Goal: Information Seeking & Learning: Find specific fact

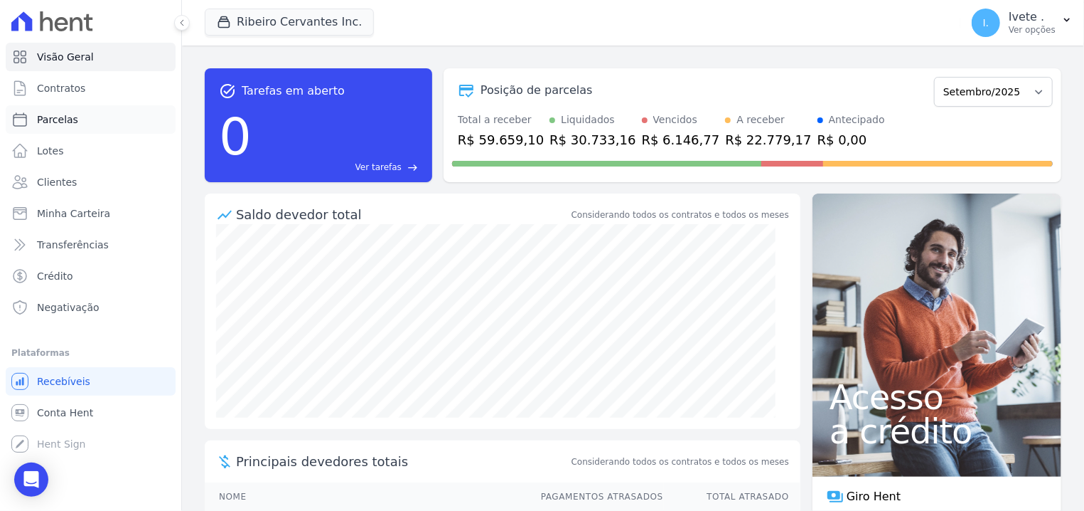
click at [29, 118] on link "Parcelas" at bounding box center [91, 119] width 170 height 28
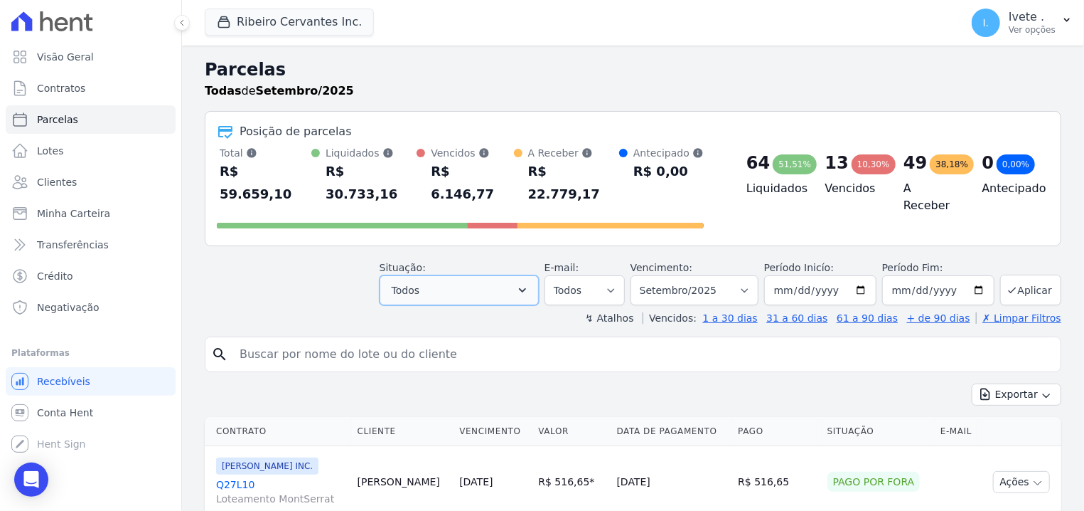
click at [530, 283] on icon "button" at bounding box center [522, 290] width 14 height 14
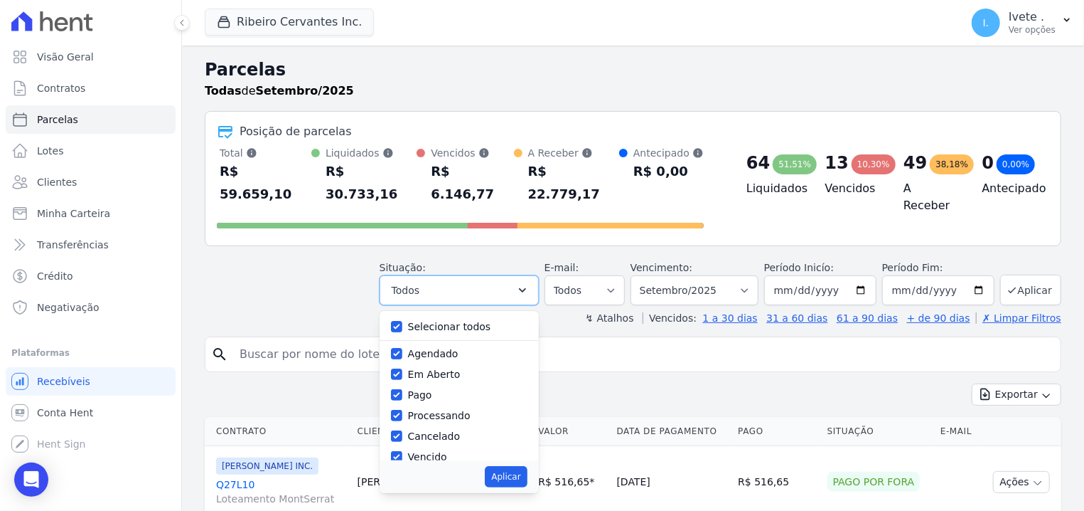
scroll to position [95, 0]
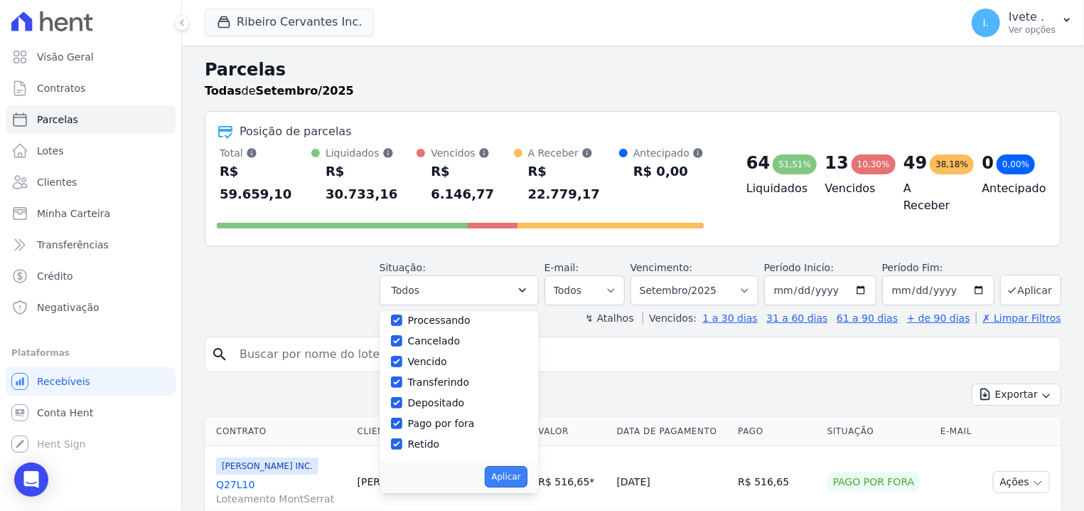
click at [527, 466] on button "Aplicar" at bounding box center [506, 476] width 42 height 21
select select "scheduled"
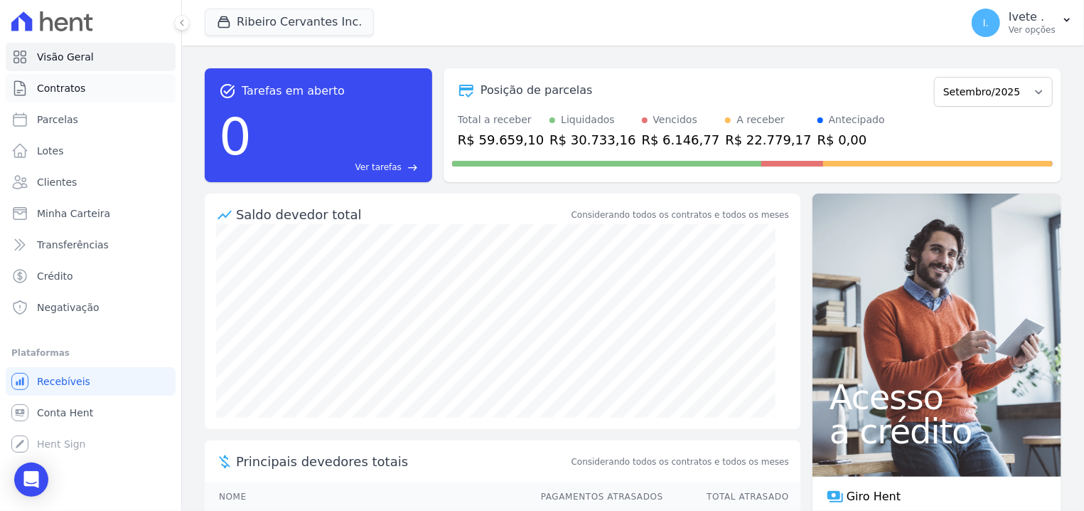
click at [70, 91] on span "Contratos" at bounding box center [61, 88] width 48 height 14
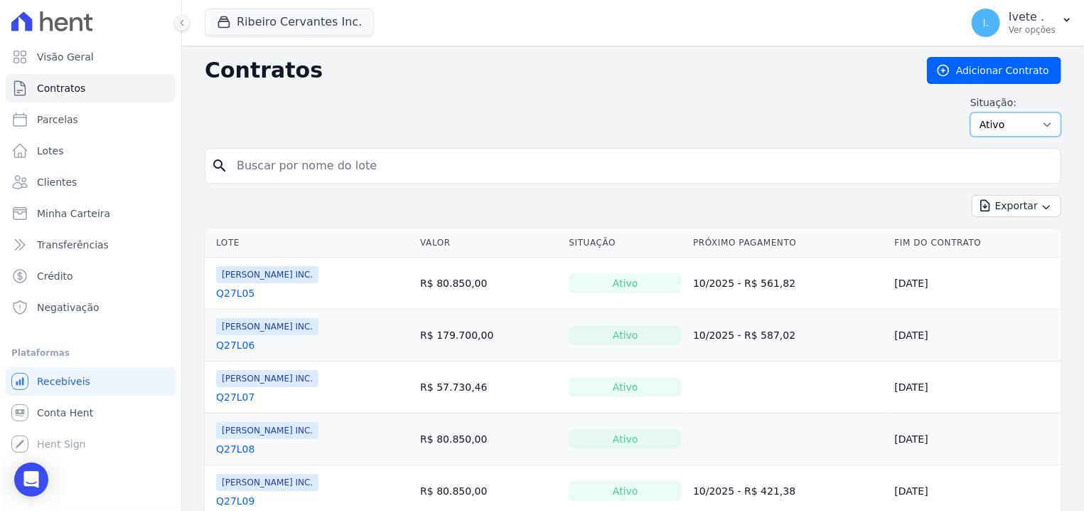
click at [971, 112] on select "Ativo Todos Pausado Distratado Rascunho Expirado Encerrado" at bounding box center [1016, 124] width 91 height 24
click at [804, 107] on div "Situação: Ativo Todos Pausado Distratado Rascunho Expirado Encerrado" at bounding box center [633, 115] width 857 height 41
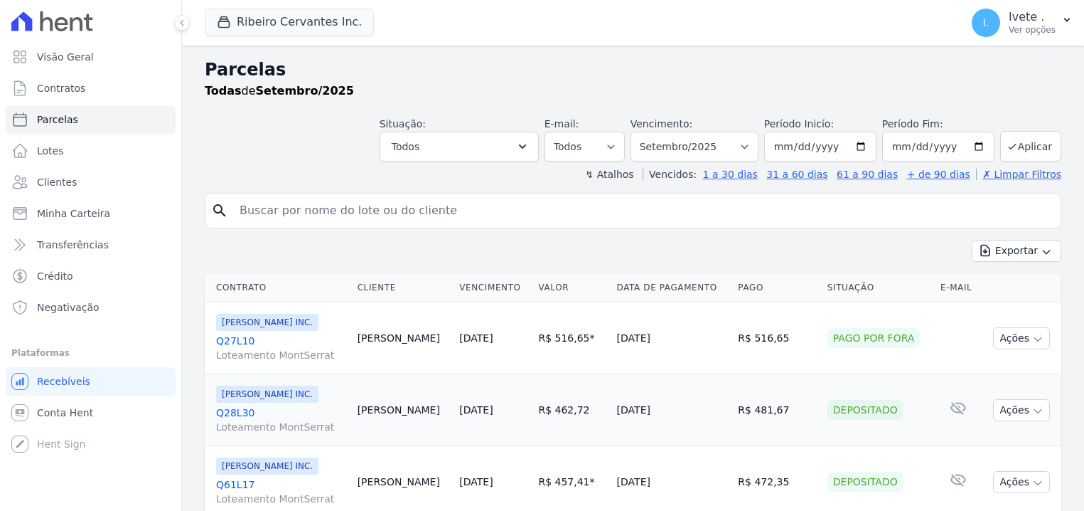
select select
click at [530, 149] on icon "button" at bounding box center [522, 146] width 14 height 14
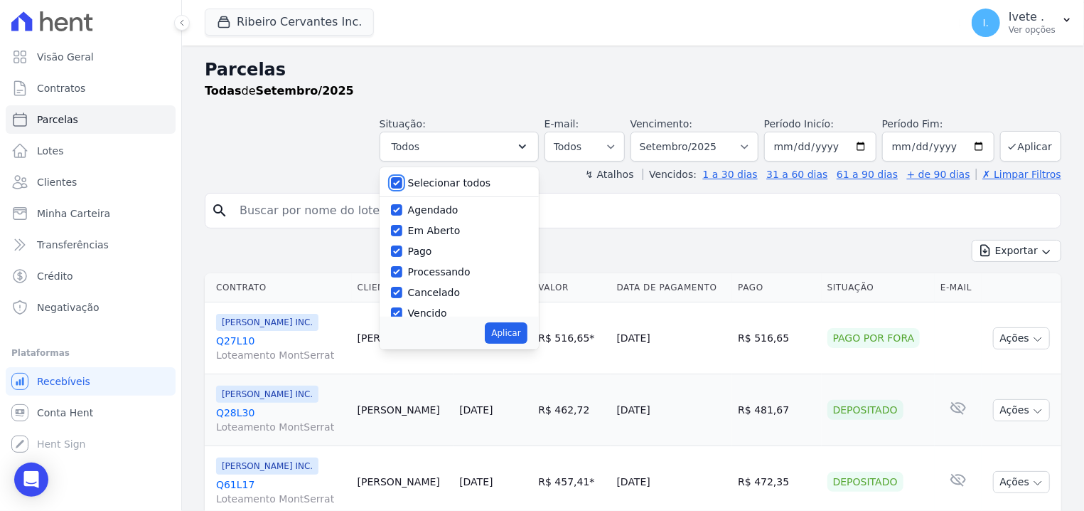
click at [402, 183] on input "Selecionar todos" at bounding box center [396, 182] width 11 height 11
checkbox input "false"
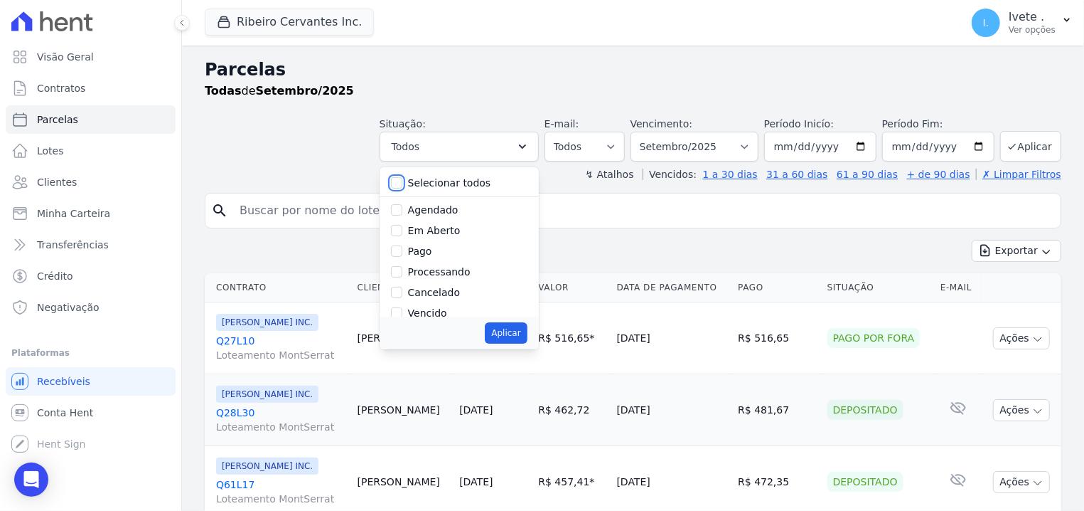
checkbox input "false"
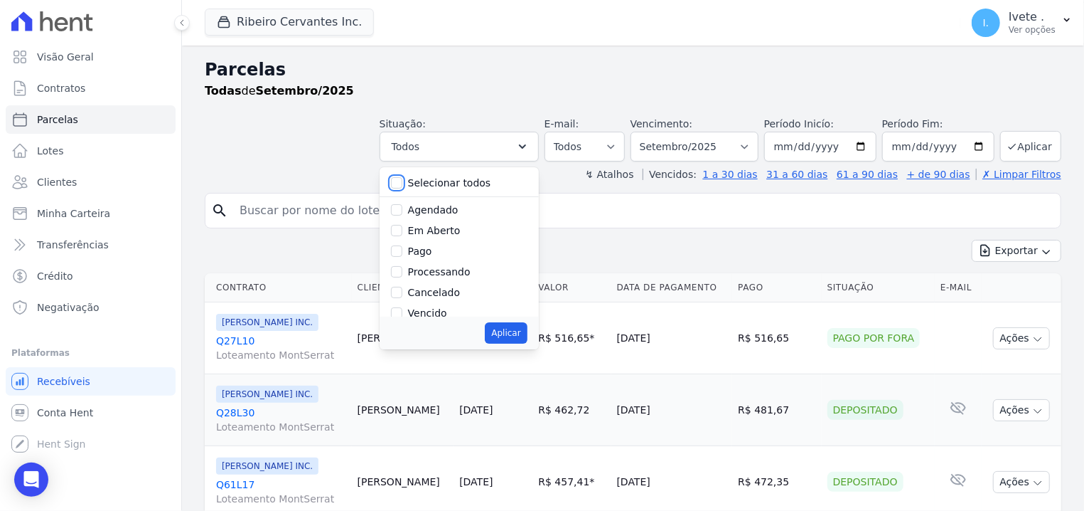
checkbox input "false"
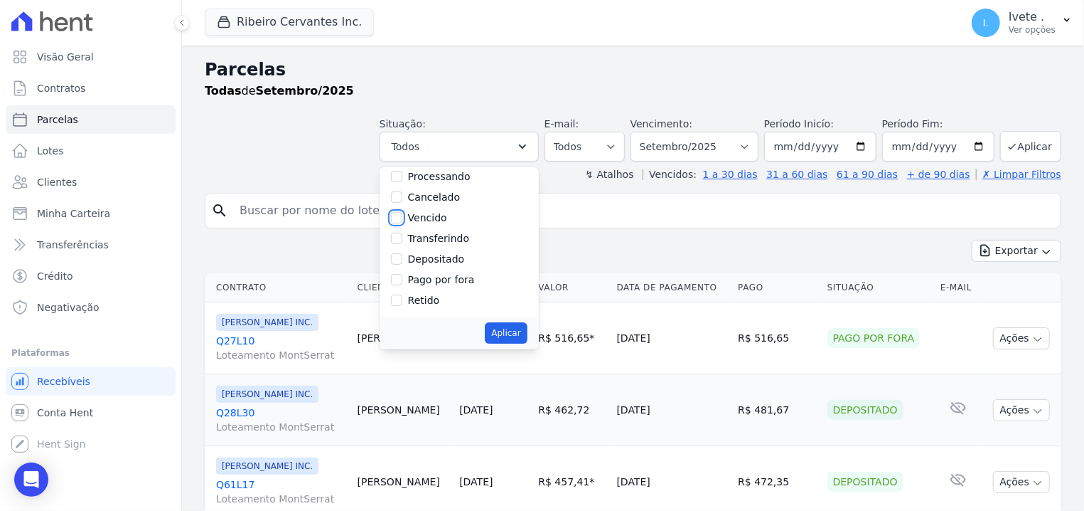
click at [402, 215] on input "Vencido" at bounding box center [396, 217] width 11 height 11
checkbox input "true"
click at [527, 333] on button "Aplicar" at bounding box center [506, 332] width 42 height 21
select select "overdue"
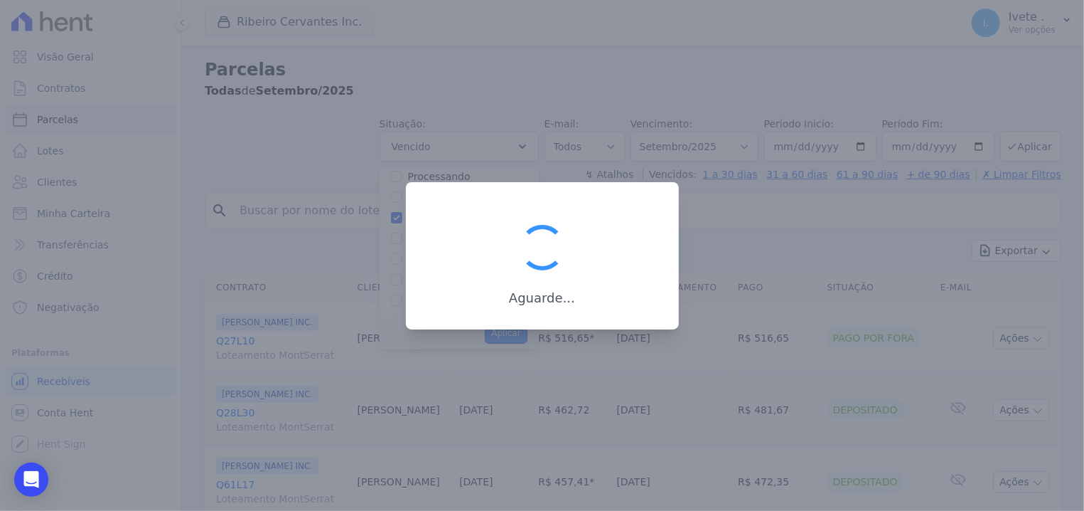
scroll to position [30, 0]
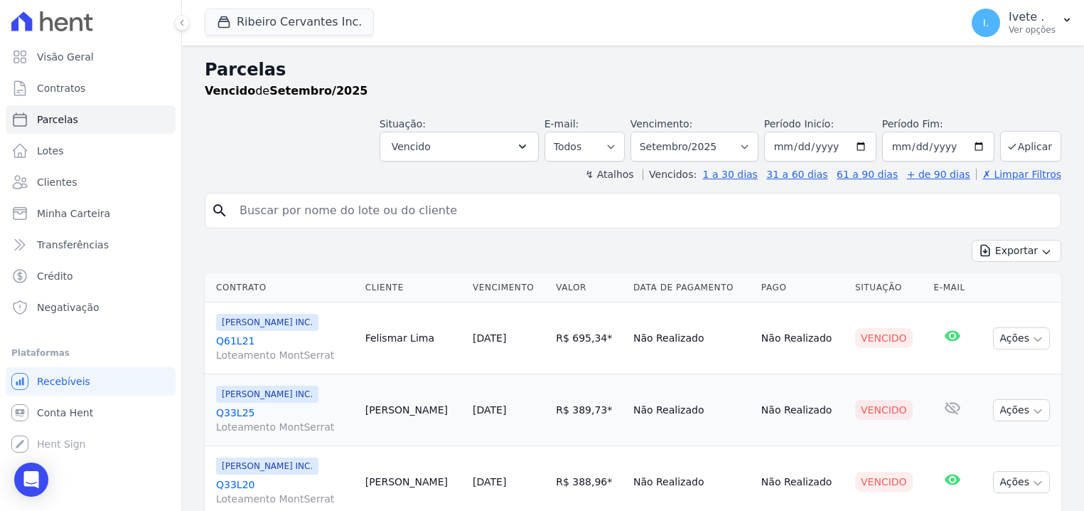
select select
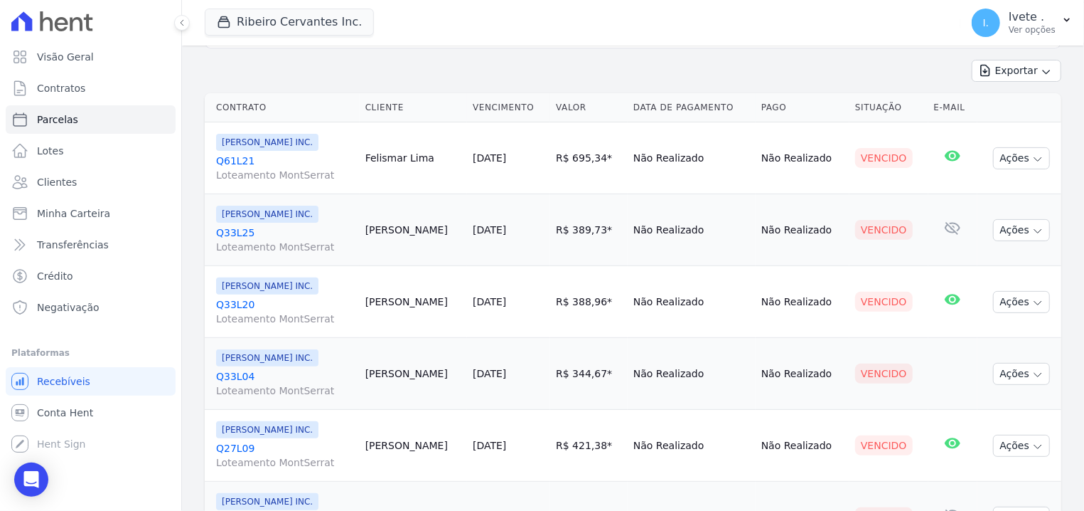
scroll to position [181, 0]
click at [233, 159] on link "Q61L21 Loteamento MontSerrat" at bounding box center [285, 167] width 138 height 28
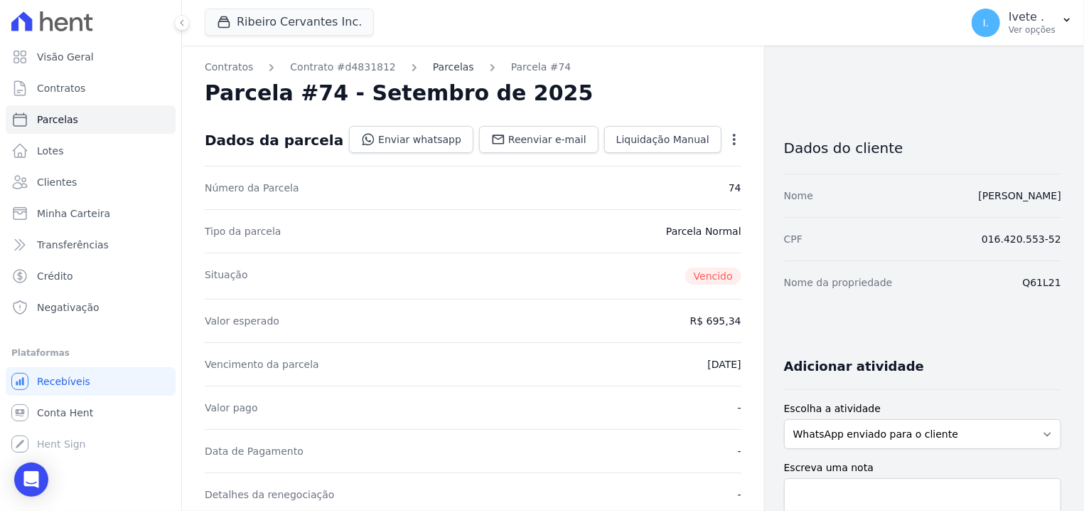
click at [434, 63] on link "Parcelas" at bounding box center [453, 67] width 41 height 15
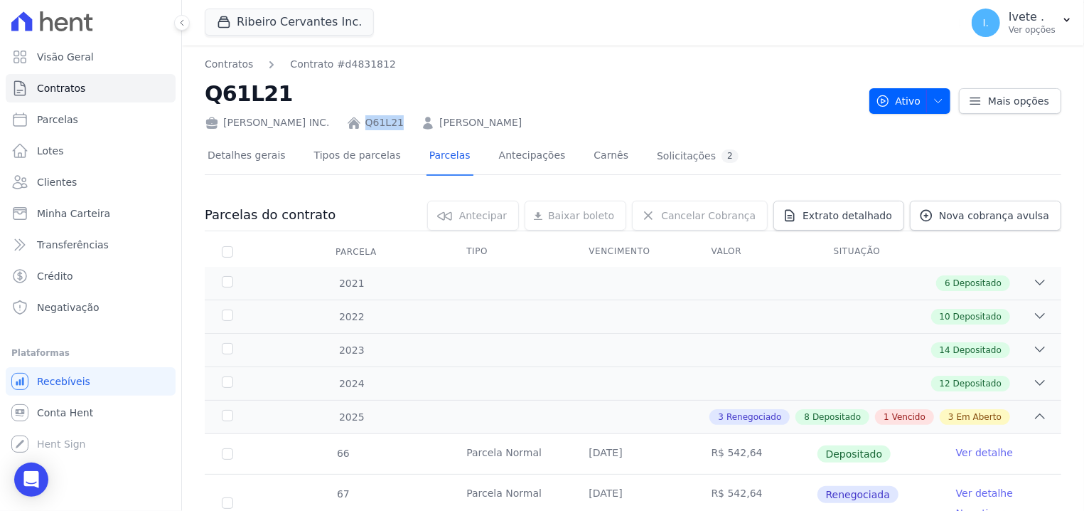
drag, startPoint x: 356, startPoint y: 119, endPoint x: 392, endPoint y: 127, distance: 36.4
click at [392, 127] on div "Ribeiro Cervantes INC. Q61L21 Felismar de Sousa Lima" at bounding box center [531, 119] width 653 height 21
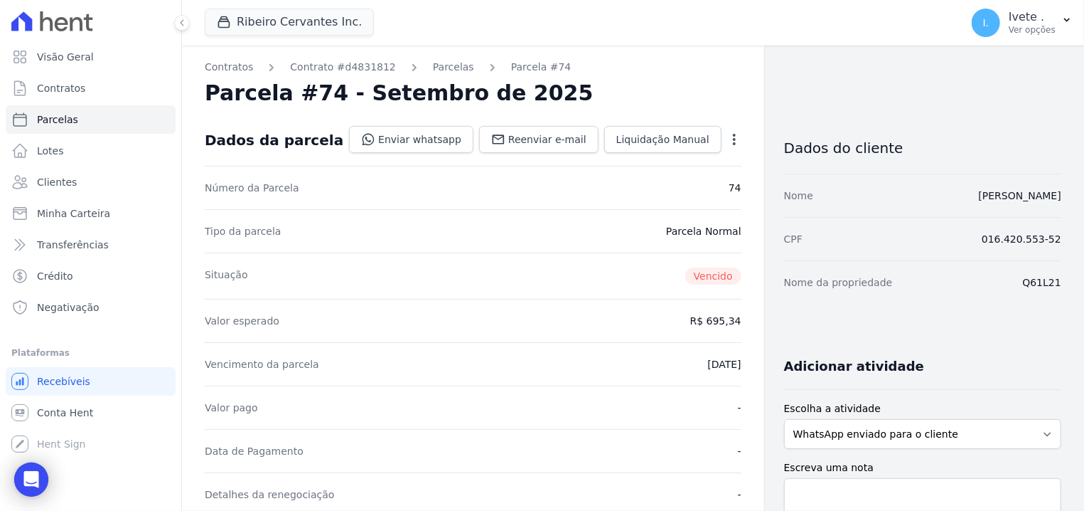
select select
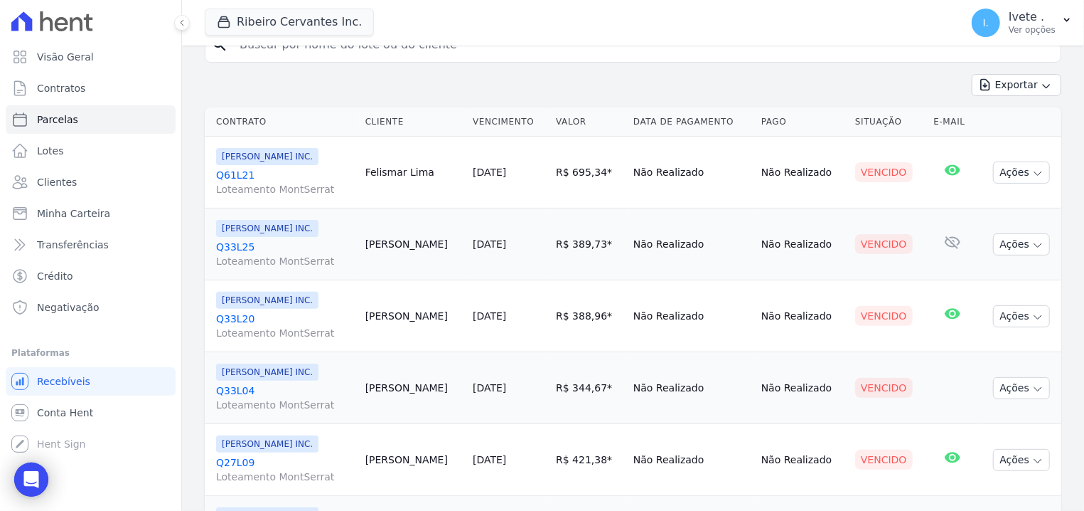
scroll to position [181, 0]
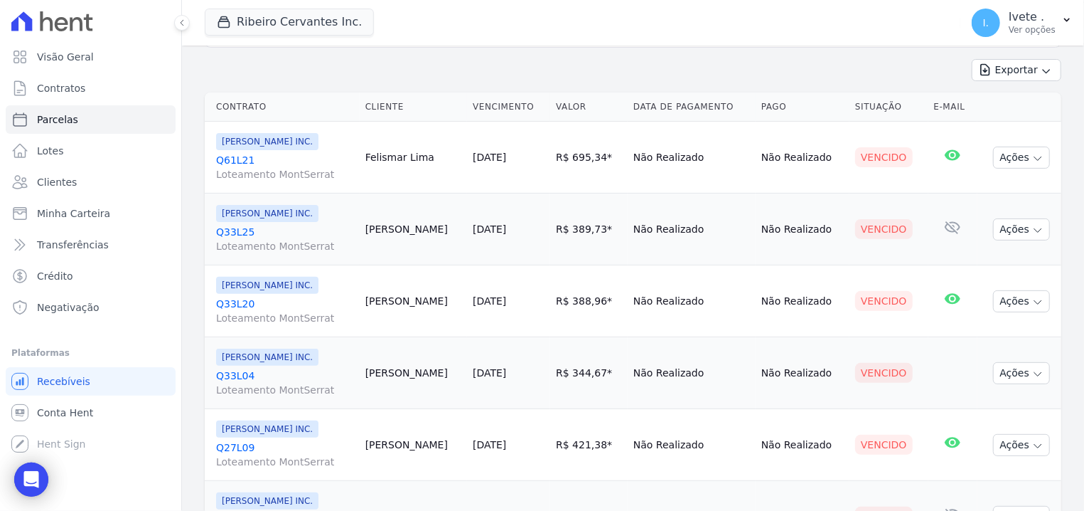
click at [225, 226] on link "Q33L25 Loteamento MontSerrat" at bounding box center [285, 239] width 138 height 28
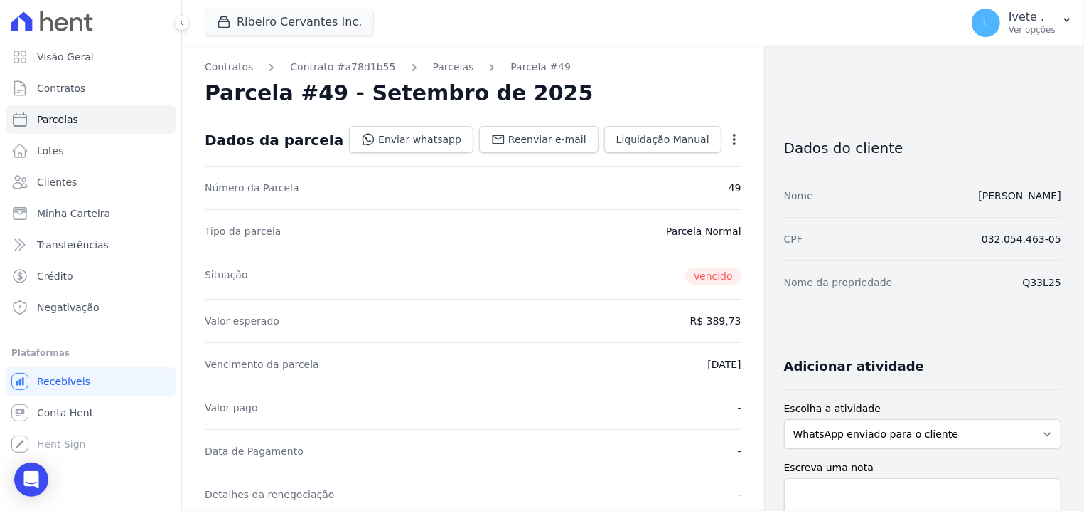
select select
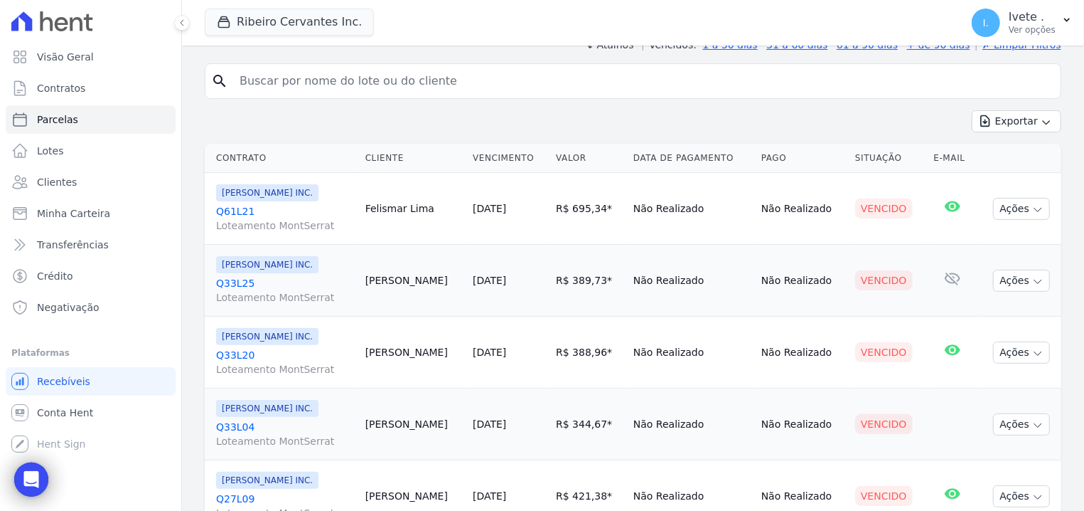
scroll to position [181, 0]
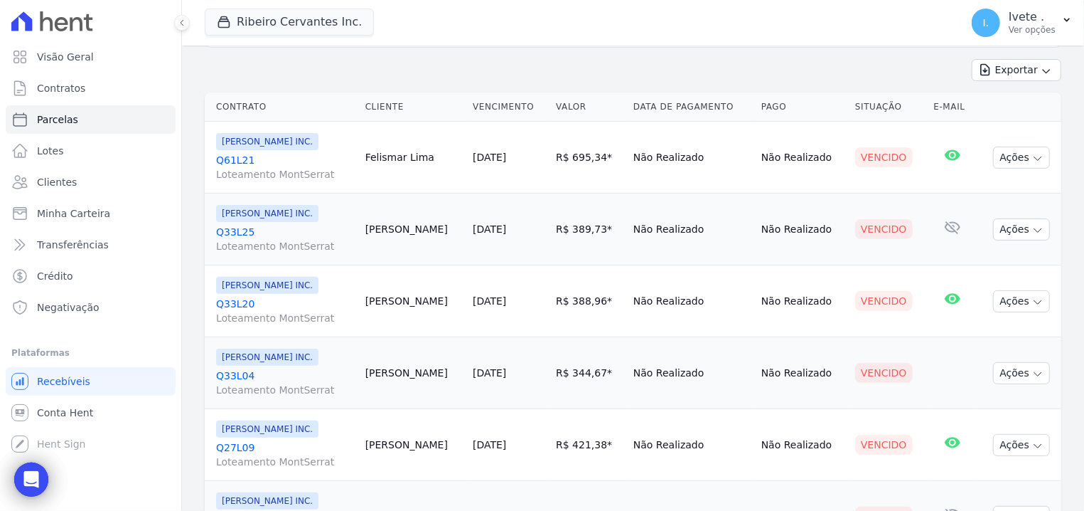
drag, startPoint x: 216, startPoint y: 228, endPoint x: 265, endPoint y: 235, distance: 49.0
click at [265, 235] on td "Ribeiro Cervantes INC. Q33L25 Loteamento MontSerrat" at bounding box center [282, 229] width 155 height 72
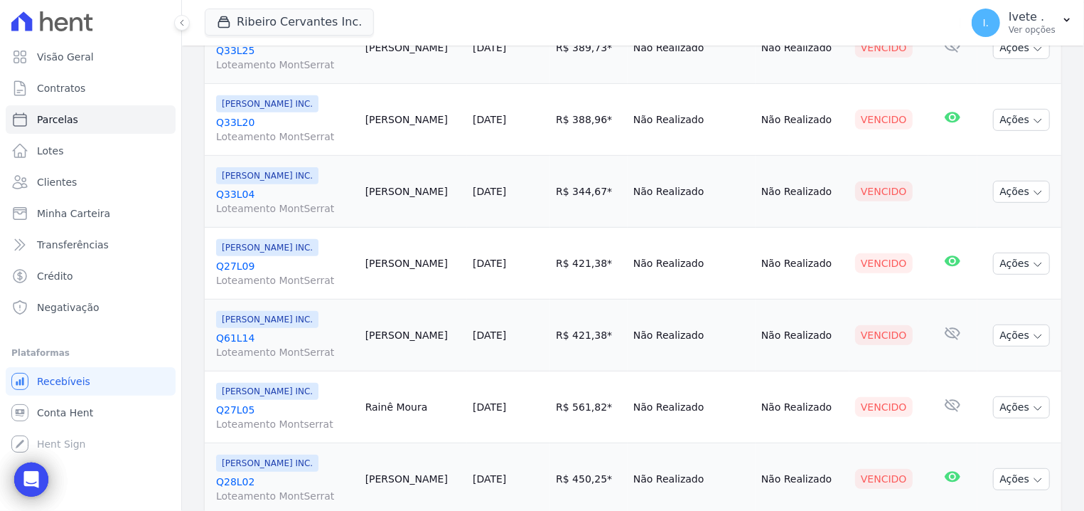
drag, startPoint x: 217, startPoint y: 115, endPoint x: 261, endPoint y: 124, distance: 44.9
click at [261, 124] on div "Ribeiro Cervantes INC. Q33L20 Loteamento MontSerrat" at bounding box center [285, 119] width 138 height 48
drag, startPoint x: 237, startPoint y: 196, endPoint x: 272, endPoint y: 204, distance: 35.7
click at [272, 204] on td "Ribeiro Cervantes INC. Q33L04 Loteamento MontSerrat" at bounding box center [282, 192] width 155 height 72
click at [247, 201] on link "Q33L04 Loteamento MontSerrat" at bounding box center [285, 201] width 138 height 28
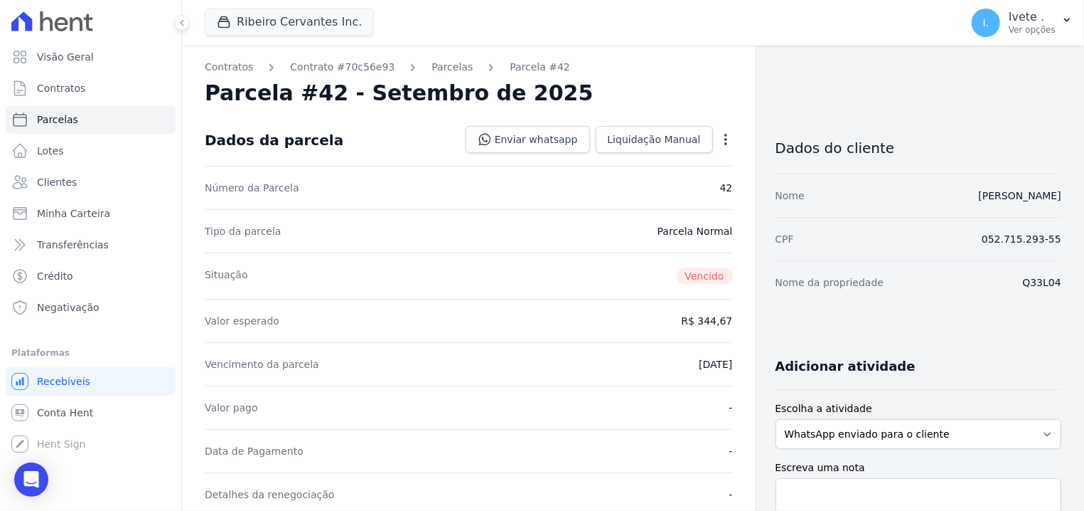
click at [260, 201] on div "Número da Parcela 42" at bounding box center [469, 187] width 528 height 43
select select
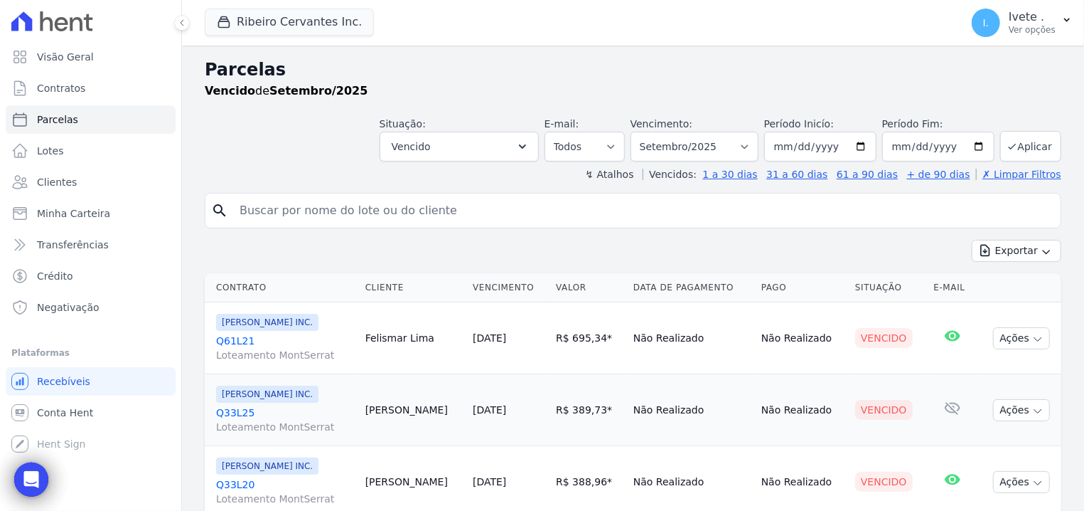
drag, startPoint x: 213, startPoint y: 334, endPoint x: 264, endPoint y: 341, distance: 50.9
click at [264, 341] on td "Ribeiro Cervantes INC. Q61L21 Loteamento MontSerrat" at bounding box center [282, 338] width 155 height 72
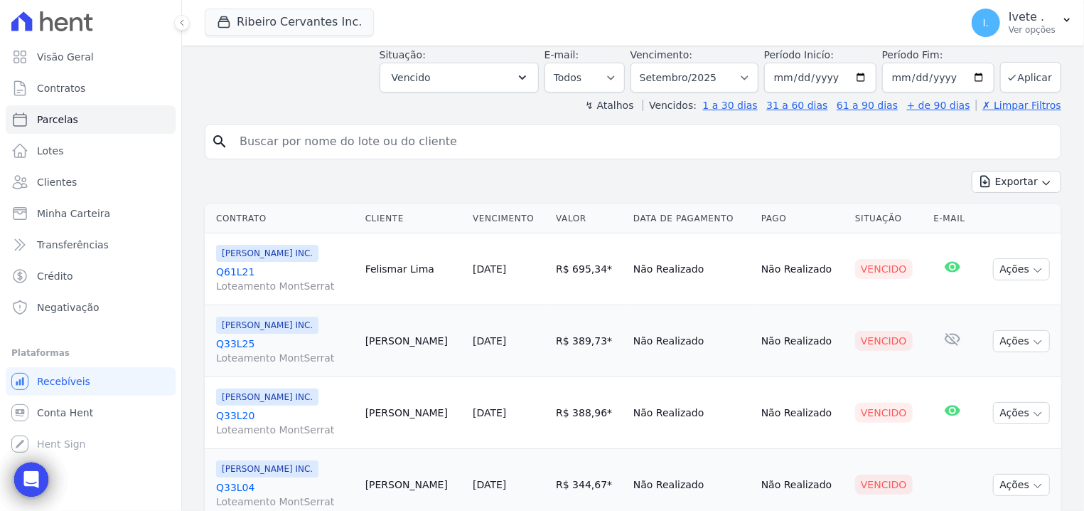
scroll to position [181, 0]
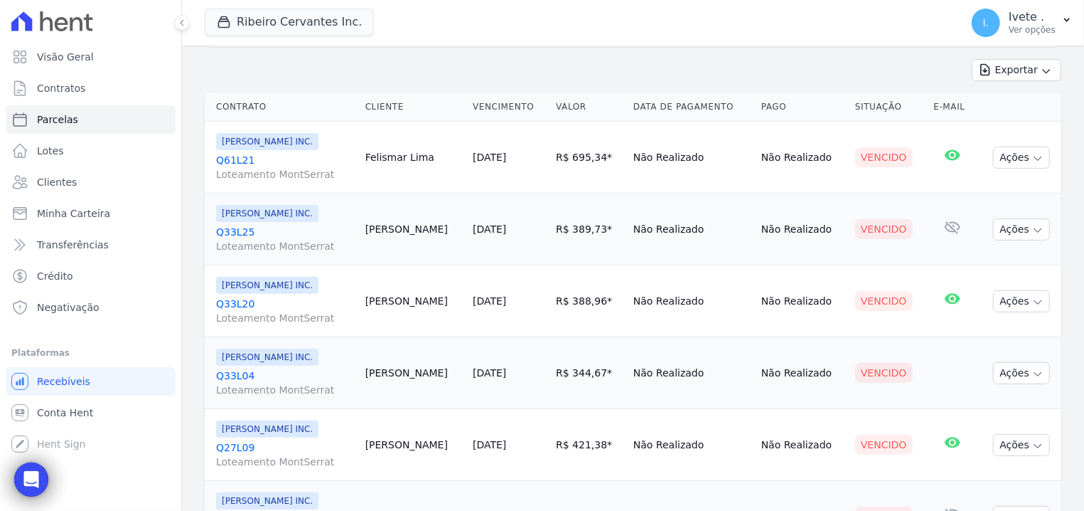
drag, startPoint x: 218, startPoint y: 223, endPoint x: 269, endPoint y: 225, distance: 51.3
click at [269, 225] on div "Ribeiro Cervantes INC. Q33L25 Loteamento MontSerrat" at bounding box center [285, 229] width 138 height 48
click at [277, 242] on span "Loteamento MontSerrat" at bounding box center [285, 246] width 138 height 14
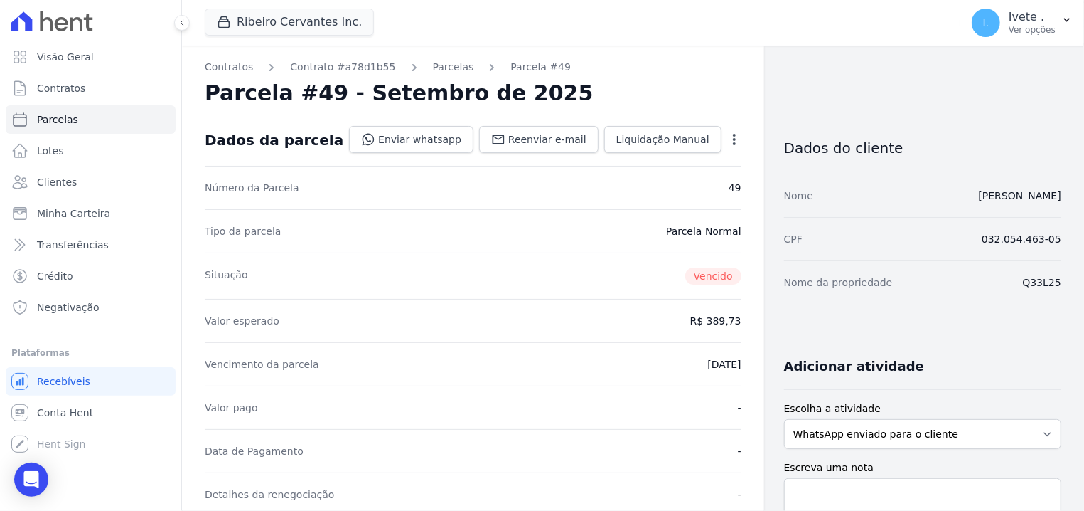
select select
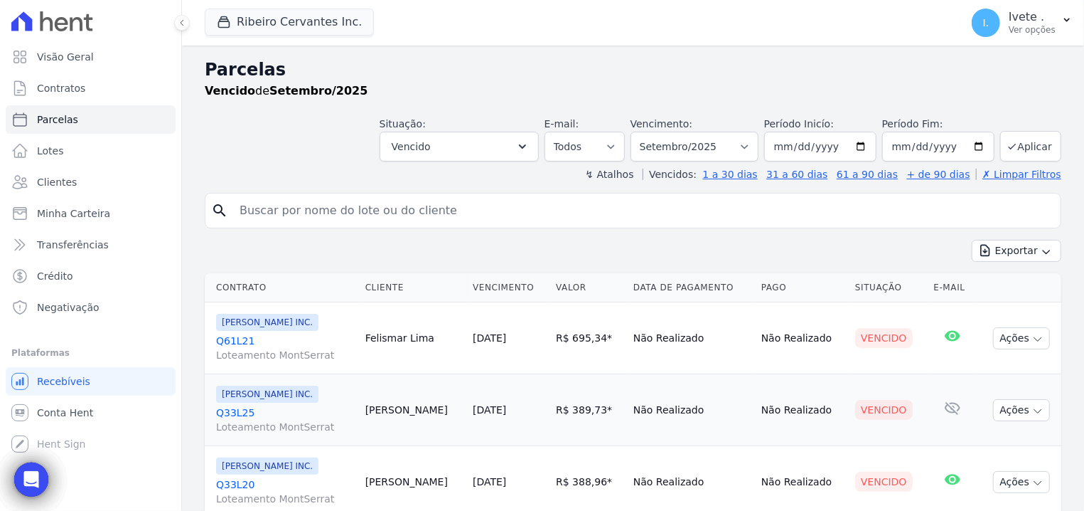
scroll to position [90, 0]
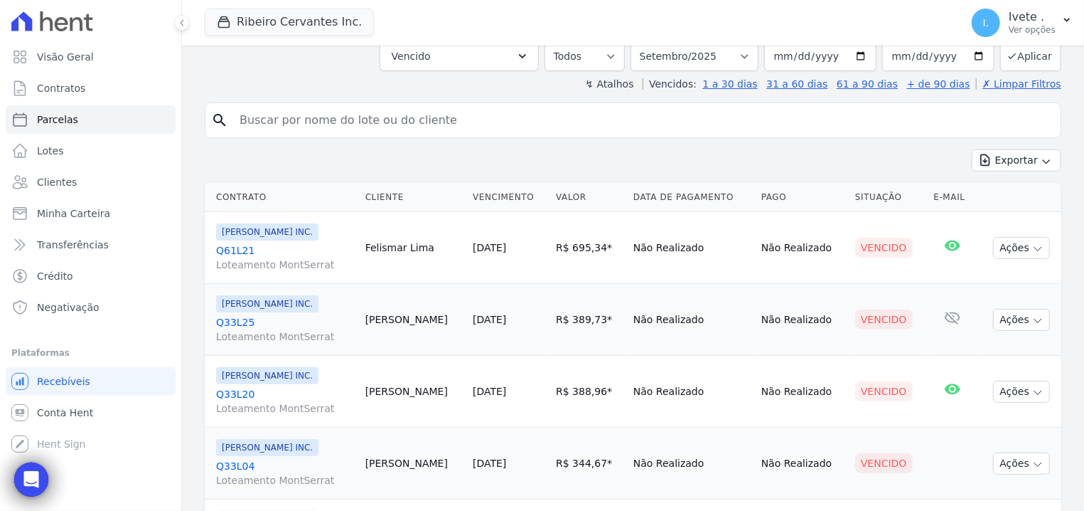
drag, startPoint x: 213, startPoint y: 319, endPoint x: 267, endPoint y: 324, distance: 54.3
click at [267, 324] on td "Ribeiro Cervantes INC. Q33L25 Loteamento MontSerrat" at bounding box center [282, 320] width 155 height 72
click at [170, 250] on link "Transferências" at bounding box center [91, 244] width 170 height 28
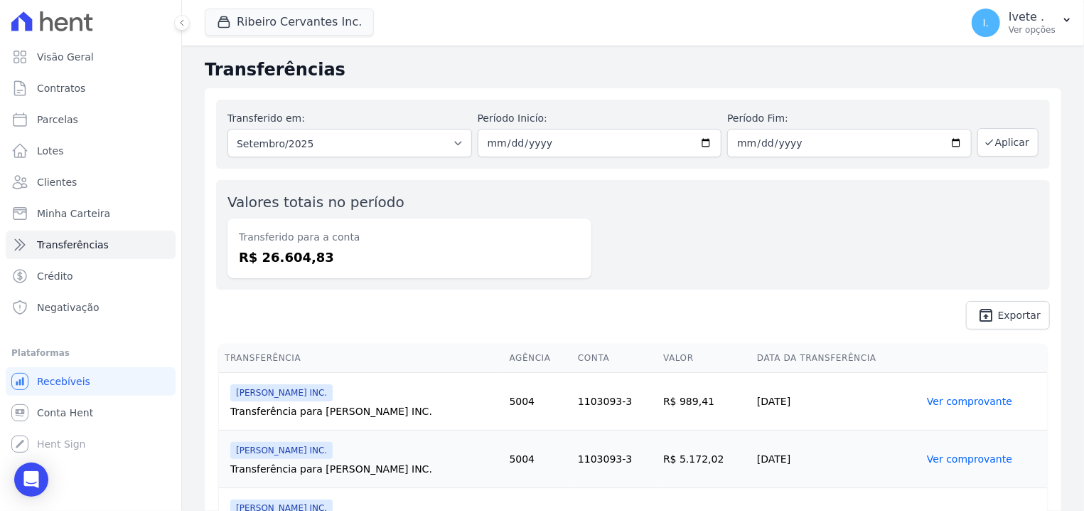
select select
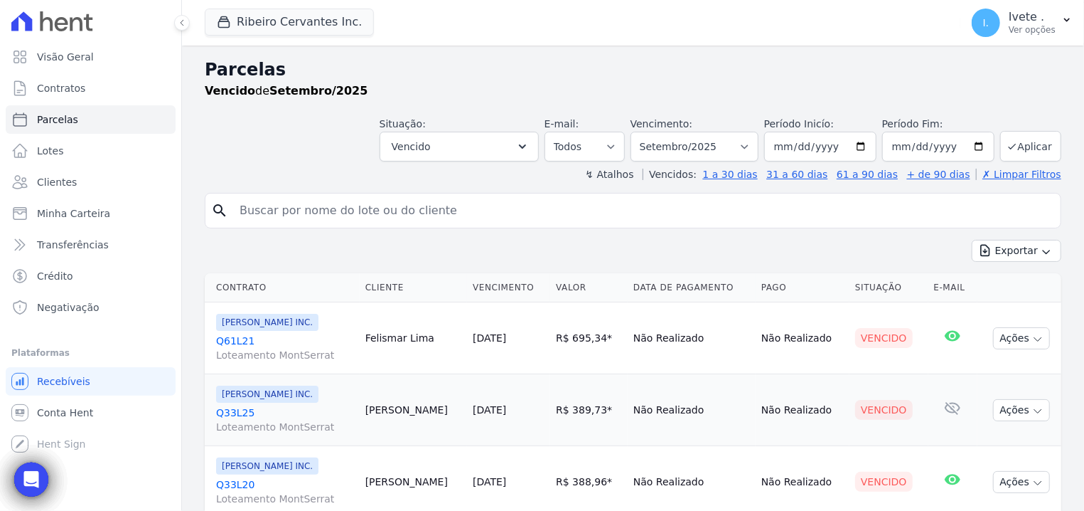
scroll to position [271, 0]
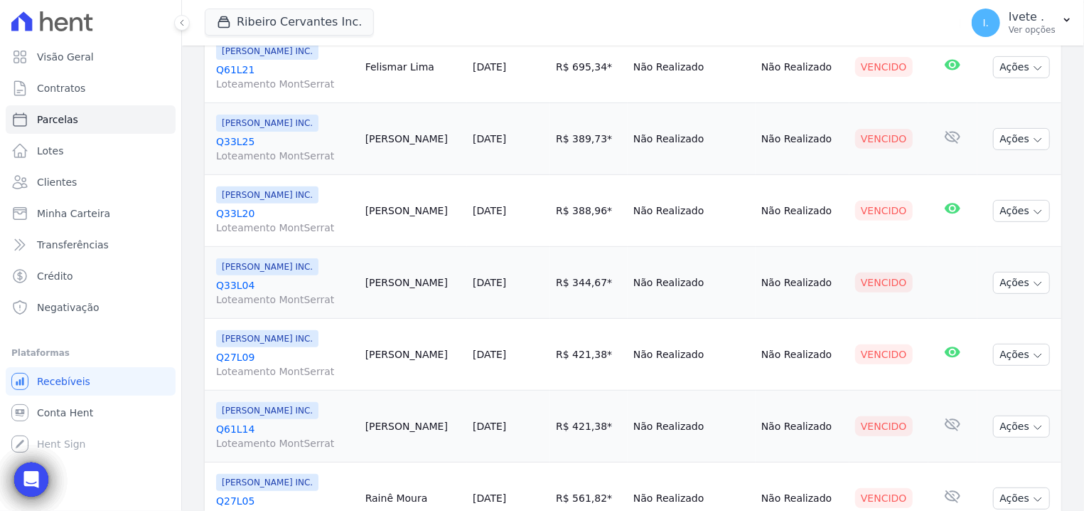
drag, startPoint x: 216, startPoint y: 142, endPoint x: 266, endPoint y: 142, distance: 49.8
click at [266, 142] on td "Ribeiro Cervantes INC. Q33L25 Loteamento MontSerrat" at bounding box center [282, 139] width 155 height 72
drag, startPoint x: 215, startPoint y: 213, endPoint x: 271, endPoint y: 219, distance: 56.5
click at [271, 219] on td "Ribeiro Cervantes INC. Q33L20 Loteamento MontSerrat" at bounding box center [282, 211] width 155 height 72
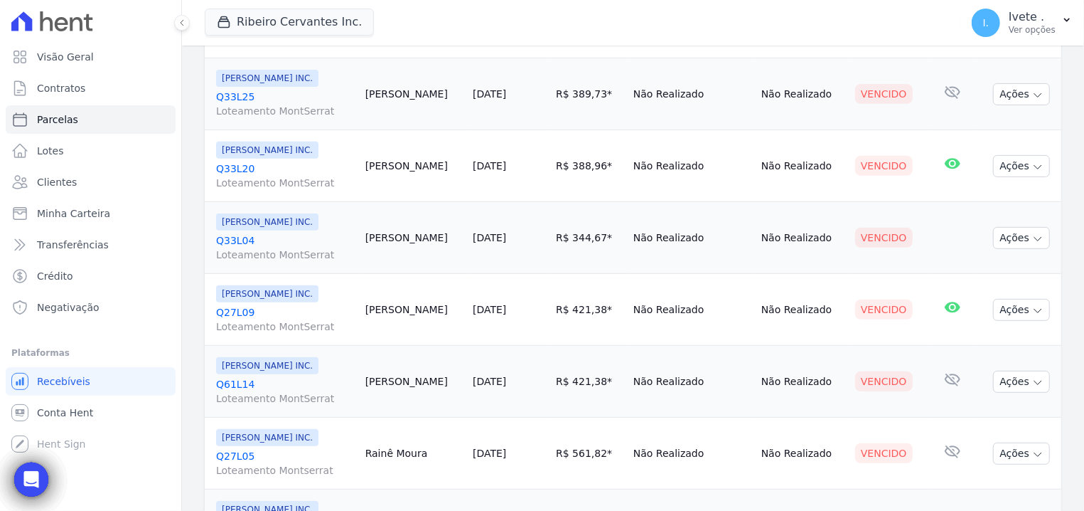
scroll to position [227, 0]
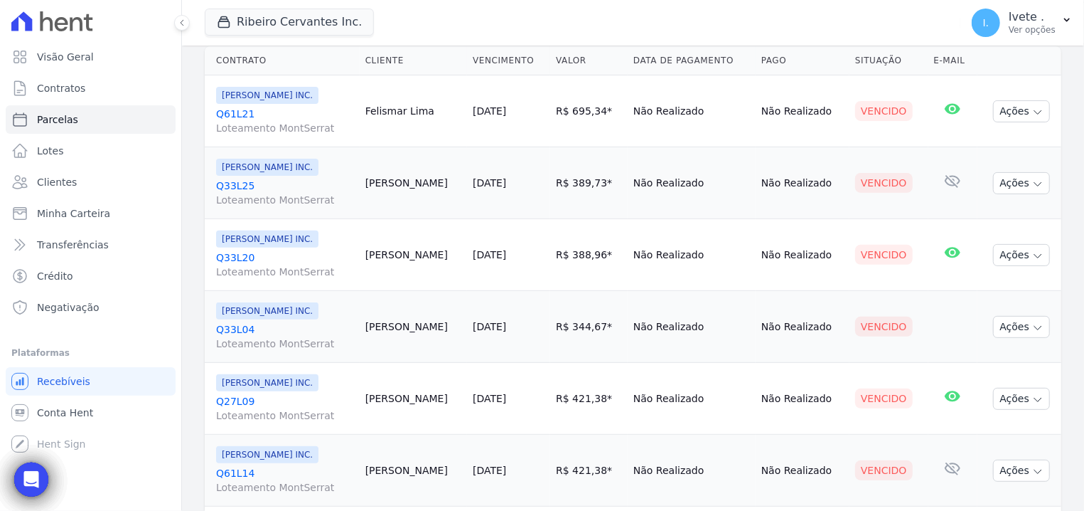
drag, startPoint x: 213, startPoint y: 328, endPoint x: 272, endPoint y: 323, distance: 58.5
click at [272, 328] on td "Ribeiro Cervantes INC. Q33L04 Loteamento MontSerrat" at bounding box center [282, 327] width 155 height 72
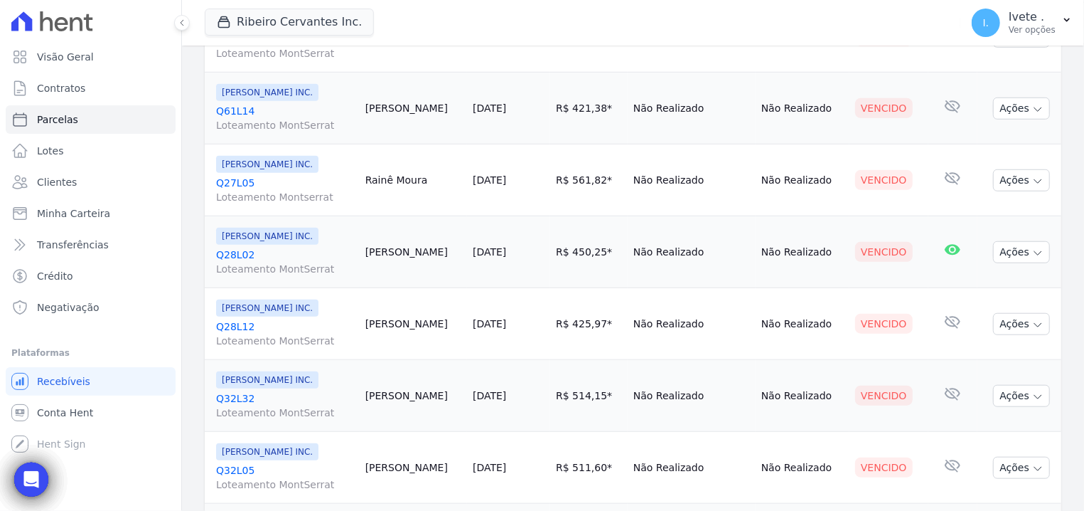
scroll to position [498, 0]
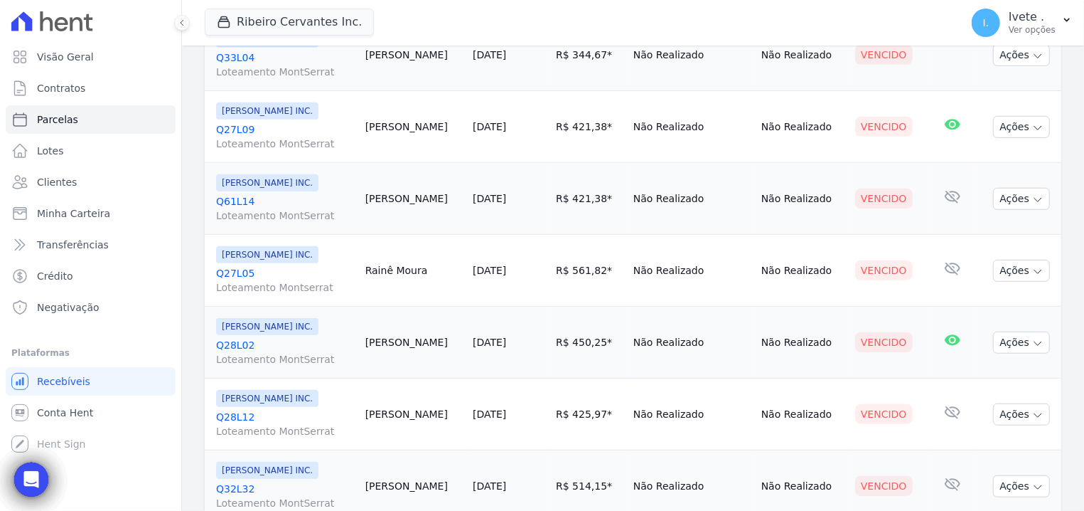
drag, startPoint x: 212, startPoint y: 124, endPoint x: 256, endPoint y: 134, distance: 45.0
click at [256, 134] on td "Ribeiro Cervantes INC. Q27L09 Loteamento MontSerrat" at bounding box center [282, 127] width 155 height 72
drag, startPoint x: 213, startPoint y: 193, endPoint x: 260, endPoint y: 199, distance: 47.3
click at [260, 199] on td "Ribeiro Cervantes INC. Q61L14 Loteamento MontSerrat" at bounding box center [282, 199] width 155 height 72
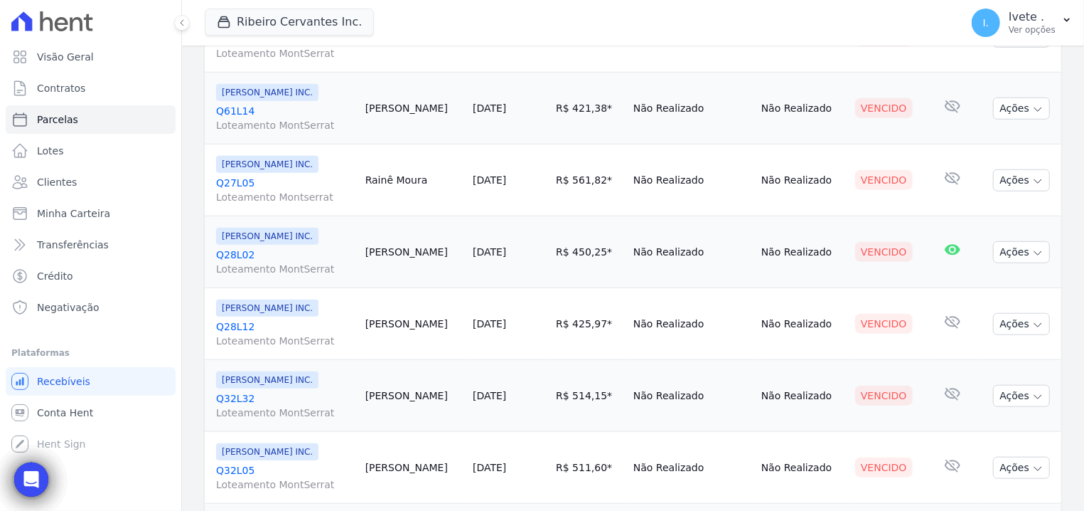
scroll to position [679, 0]
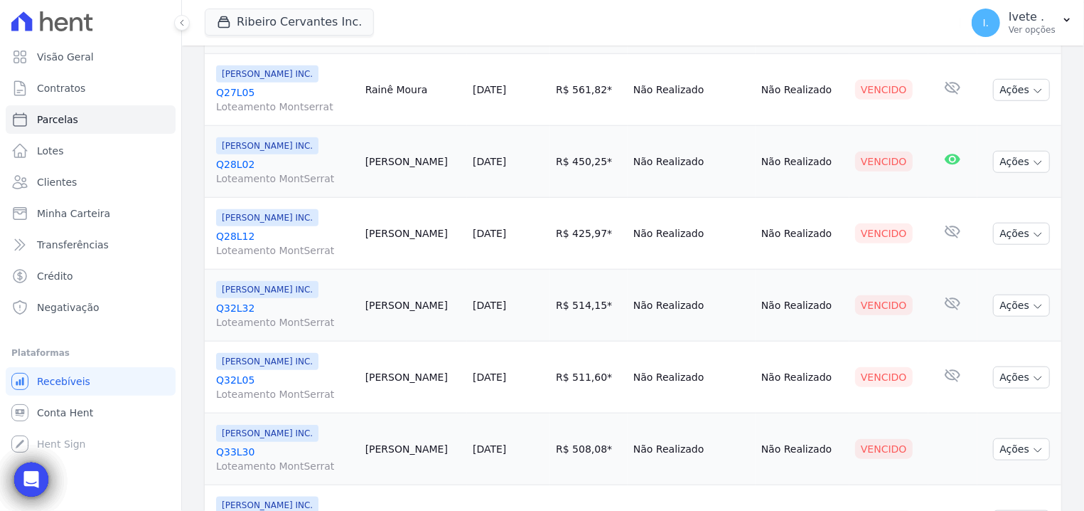
drag, startPoint x: 211, startPoint y: 90, endPoint x: 271, endPoint y: 88, distance: 59.7
click at [271, 88] on td "Ribeiro Cervantes INC. Q27L05 Loteamento Montserrat" at bounding box center [282, 90] width 155 height 72
drag, startPoint x: 215, startPoint y: 164, endPoint x: 265, endPoint y: 166, distance: 49.8
click at [265, 166] on td "Ribeiro Cervantes INC. Q28L02 Loteamento MontSerrat" at bounding box center [282, 162] width 155 height 72
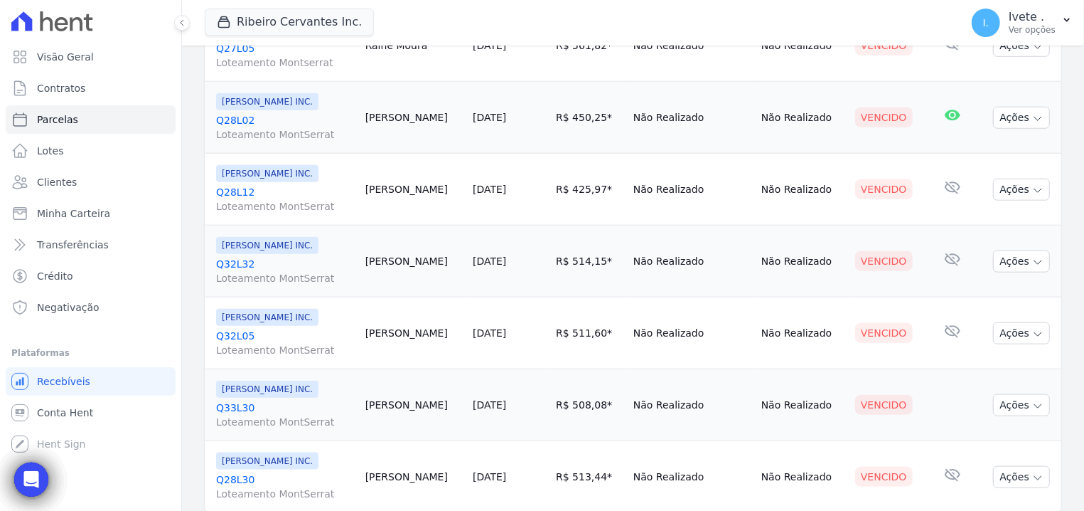
scroll to position [770, 0]
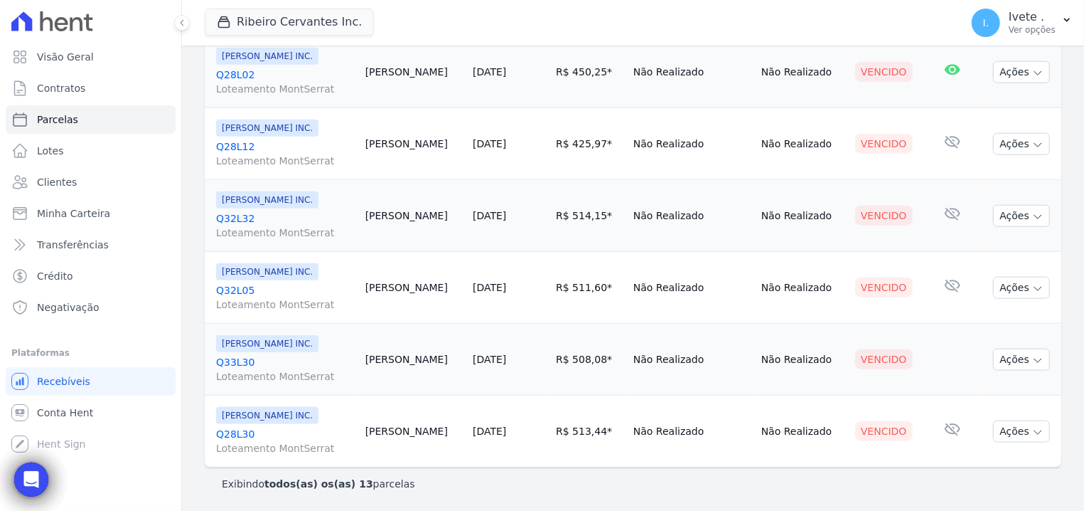
drag, startPoint x: 213, startPoint y: 143, endPoint x: 272, endPoint y: 149, distance: 59.4
click at [272, 149] on td "Ribeiro Cervantes INC. Q28L12 Loteamento MontSerrat" at bounding box center [282, 144] width 155 height 72
drag, startPoint x: 213, startPoint y: 218, endPoint x: 274, endPoint y: 224, distance: 61.5
click at [284, 223] on td "Ribeiro Cervantes INC. Q32L32 Loteamento MontSerrat" at bounding box center [282, 216] width 155 height 72
drag, startPoint x: 216, startPoint y: 289, endPoint x: 265, endPoint y: 292, distance: 48.4
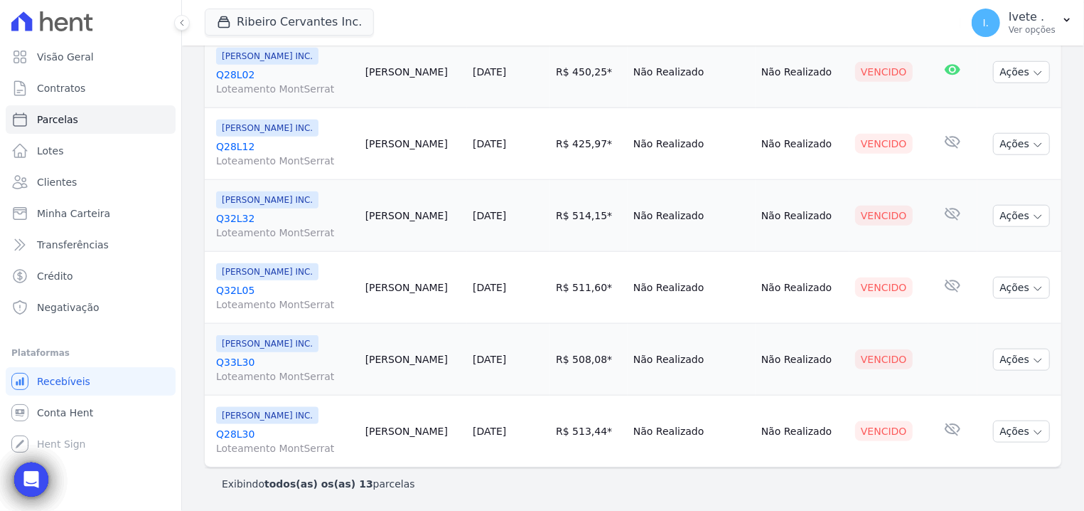
click at [265, 292] on td "Ribeiro Cervantes INC. Q32L05 Loteamento MontSerrat" at bounding box center [282, 288] width 155 height 72
drag, startPoint x: 213, startPoint y: 362, endPoint x: 266, endPoint y: 363, distance: 53.3
click at [266, 363] on td "Ribeiro Cervantes INC. Q33L30 Loteamento MontSerrat" at bounding box center [282, 360] width 155 height 72
drag, startPoint x: 216, startPoint y: 435, endPoint x: 265, endPoint y: 431, distance: 49.2
click at [265, 431] on td "Ribeiro Cervantes INC. Q28L30 Loteamento MontSerrat" at bounding box center [282, 431] width 155 height 72
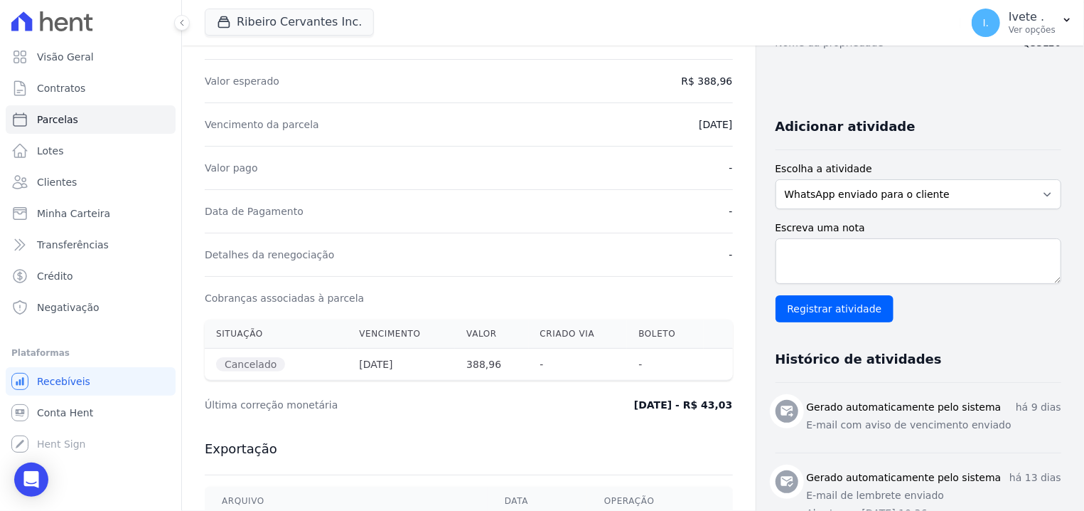
scroll to position [271, 0]
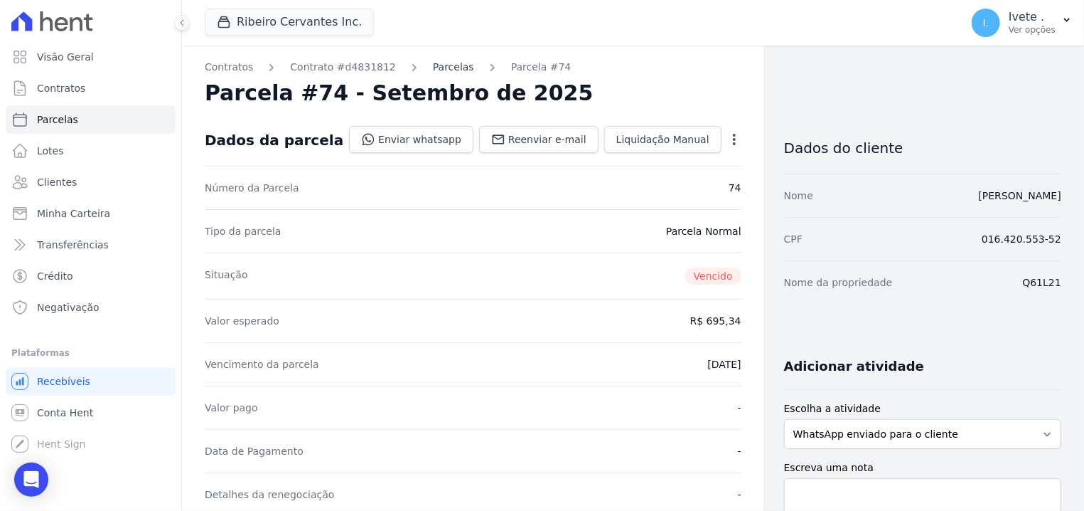
click at [433, 72] on link "Parcelas" at bounding box center [453, 67] width 41 height 15
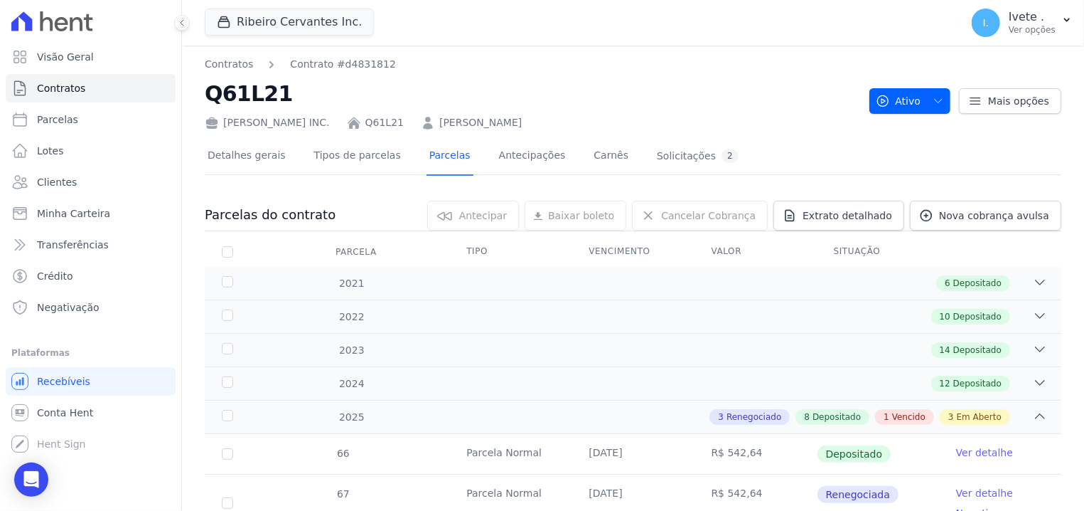
drag, startPoint x: 356, startPoint y: 119, endPoint x: 412, endPoint y: 117, distance: 57.0
click at [412, 117] on div "[PERSON_NAME] INC. Q61L21 [PERSON_NAME]" at bounding box center [531, 119] width 653 height 21
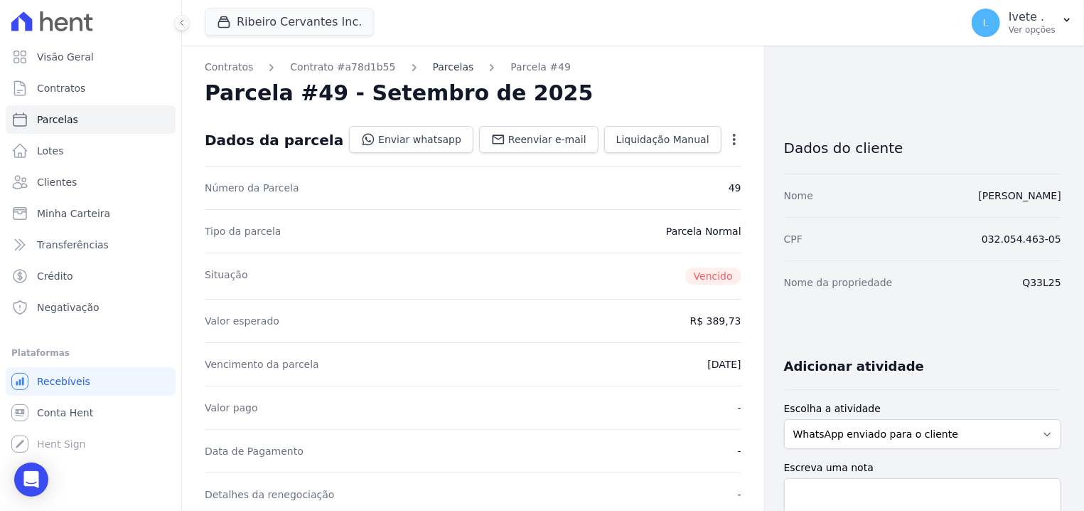
click at [433, 63] on link "Parcelas" at bounding box center [453, 67] width 41 height 15
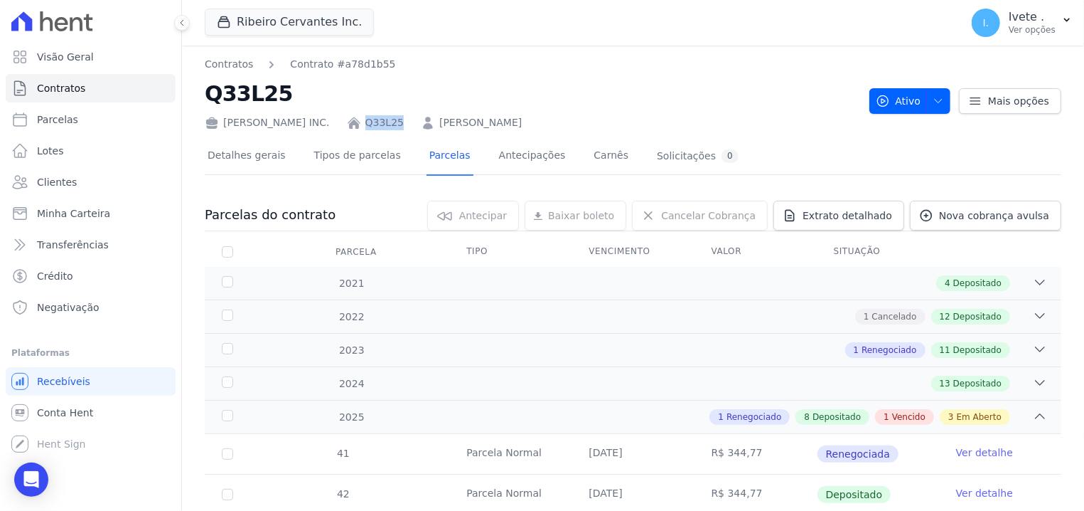
drag, startPoint x: 356, startPoint y: 124, endPoint x: 399, endPoint y: 124, distance: 43.4
click at [399, 124] on div "Ribeiro Cervantes INC. Q33L25 Maurivan Barros" at bounding box center [531, 119] width 653 height 21
copy link "Q33L25"
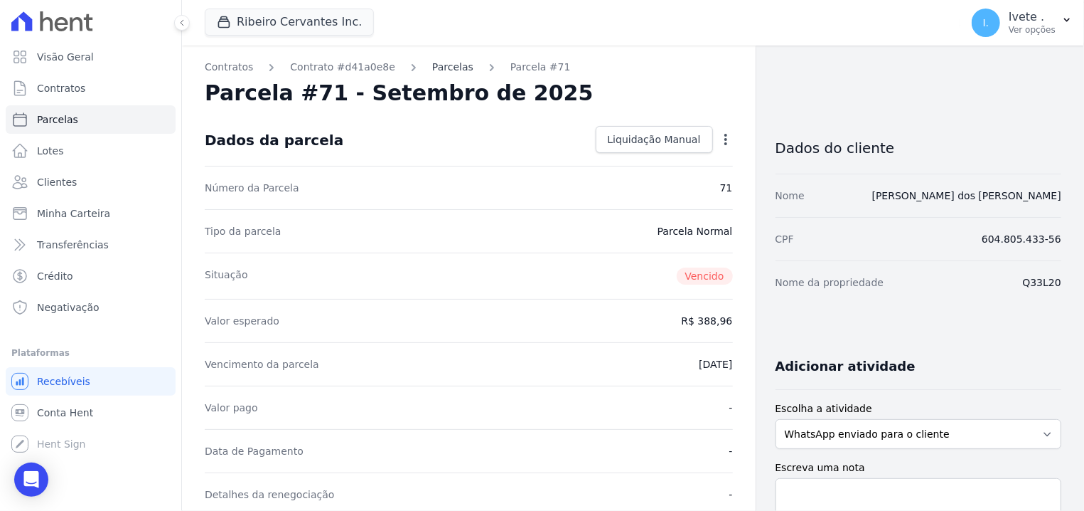
click at [432, 64] on link "Parcelas" at bounding box center [452, 67] width 41 height 15
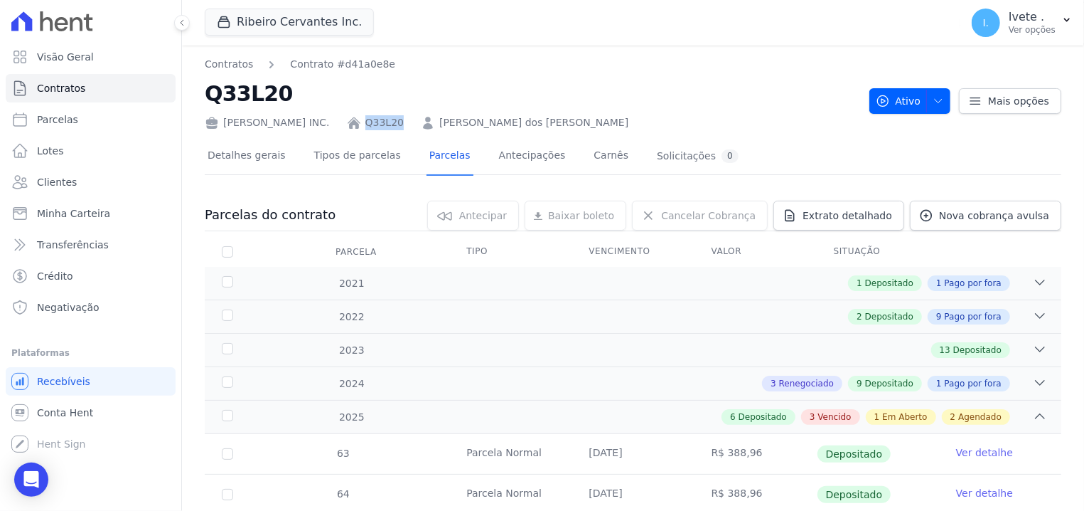
drag, startPoint x: 353, startPoint y: 121, endPoint x: 392, endPoint y: 125, distance: 39.3
click at [392, 125] on div "Ribeiro Cervantes INC. Q33L20 Natanael dos Santos Ferreira" at bounding box center [531, 119] width 653 height 21
copy div "Q33L20"
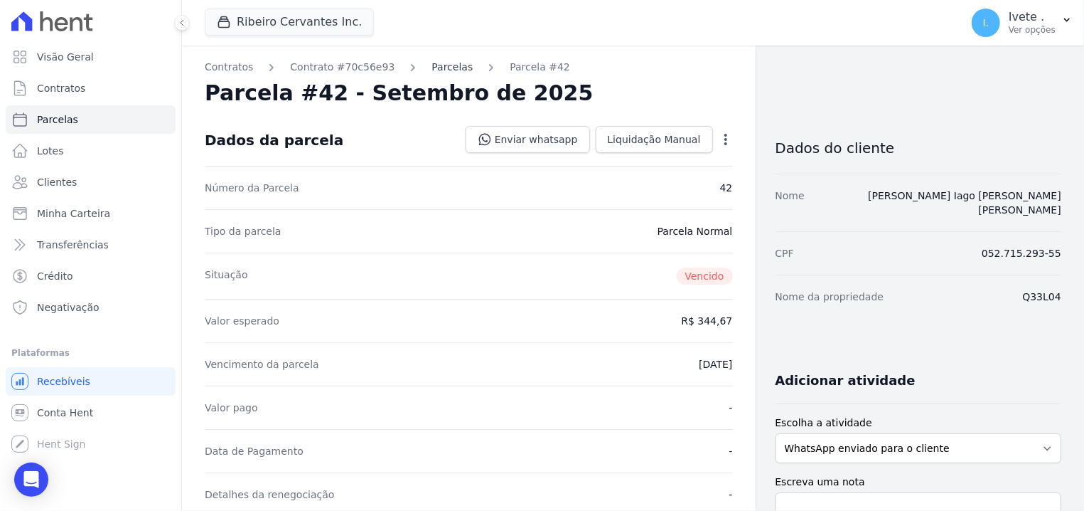
click at [432, 75] on link "Parcelas" at bounding box center [452, 67] width 41 height 15
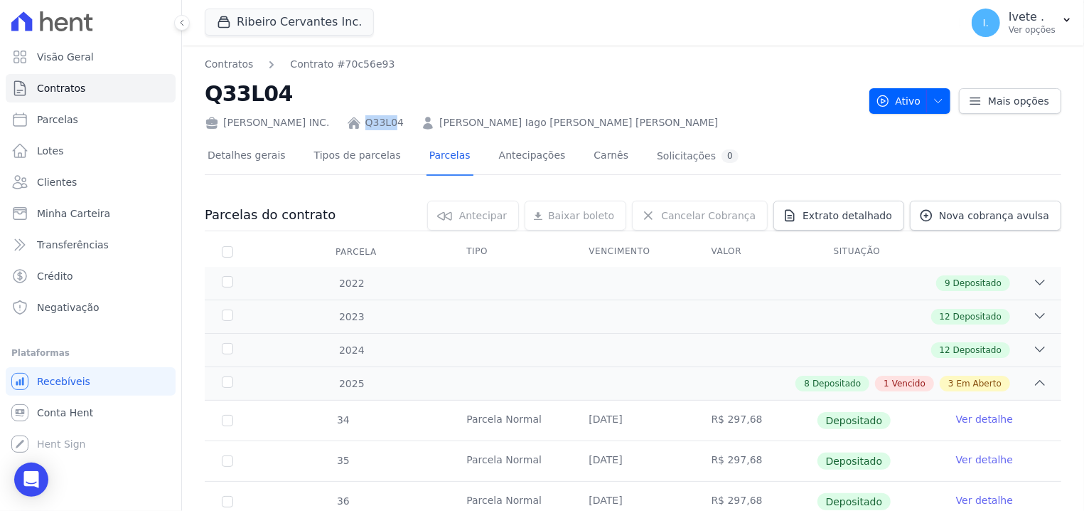
drag, startPoint x: 386, startPoint y: 115, endPoint x: 351, endPoint y: 113, distance: 34.9
click at [351, 113] on div "Ribeiro Cervantes INC. Q33L04 Antonio Iago Carvalho Barbosa" at bounding box center [531, 119] width 653 height 21
click at [378, 121] on link "Q33L04" at bounding box center [384, 122] width 38 height 15
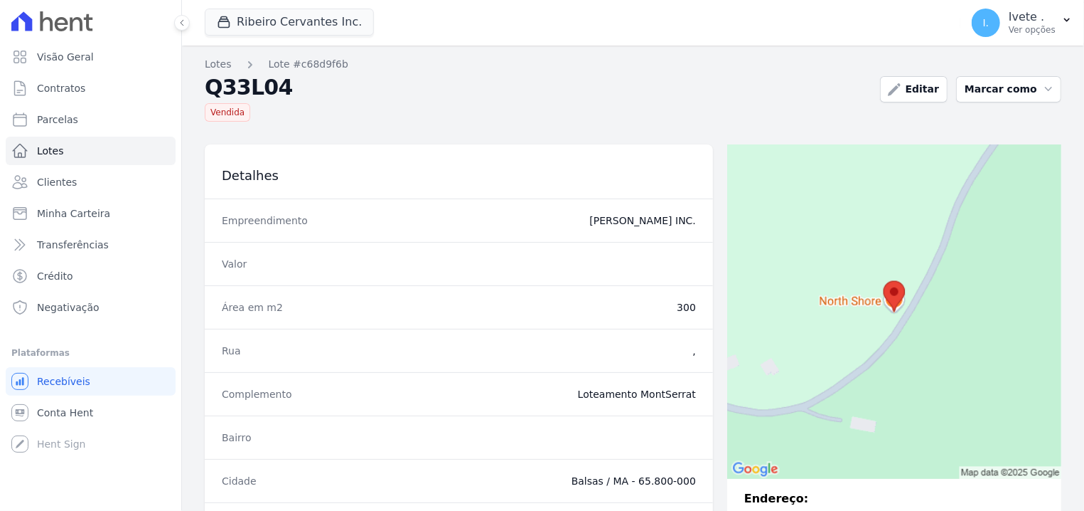
click at [360, 111] on div "Vendida" at bounding box center [537, 109] width 664 height 24
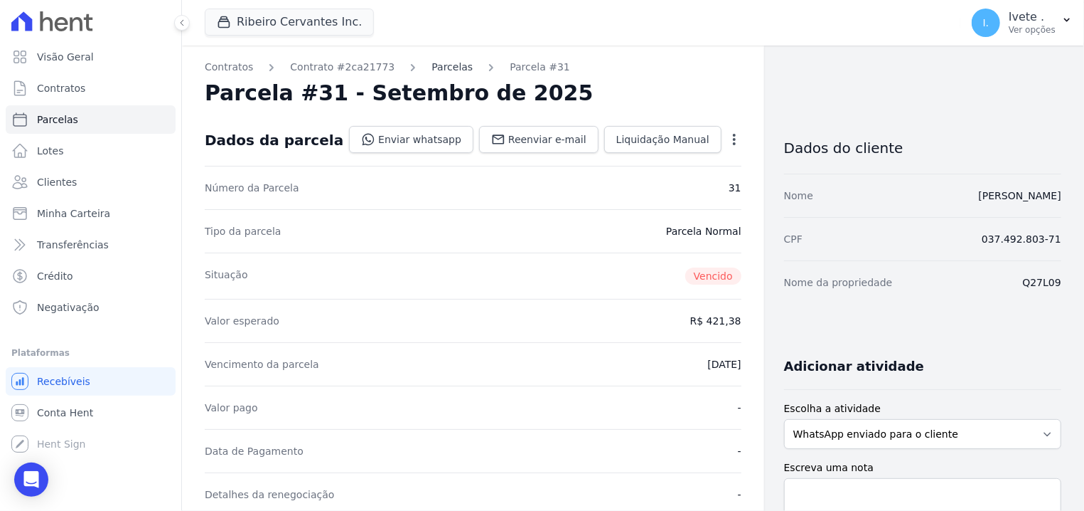
click at [432, 68] on link "Parcelas" at bounding box center [452, 67] width 41 height 15
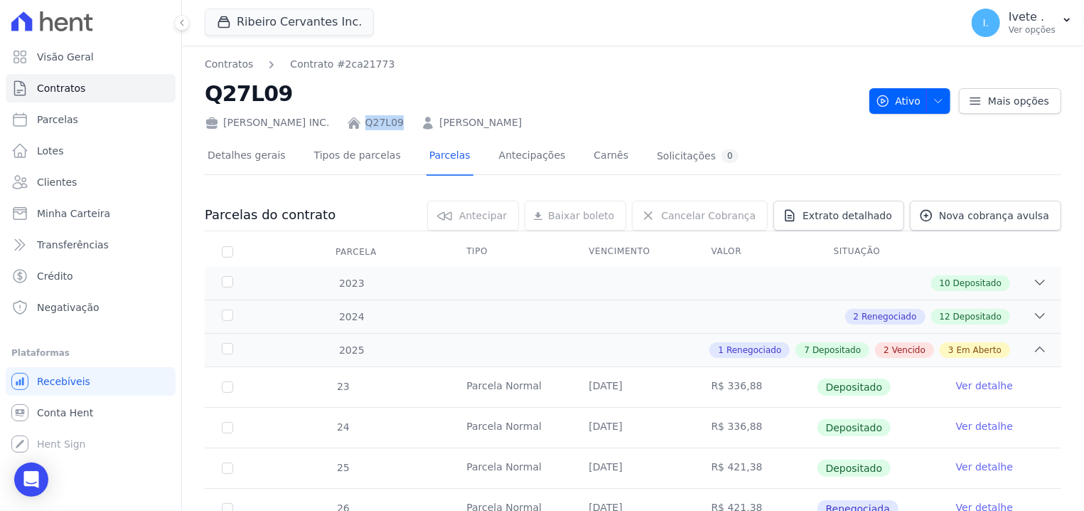
drag, startPoint x: 355, startPoint y: 117, endPoint x: 392, endPoint y: 117, distance: 37.7
click at [392, 117] on div "[PERSON_NAME] INC. Q27L09 [PERSON_NAME]" at bounding box center [531, 119] width 653 height 21
copy link "Q27L09"
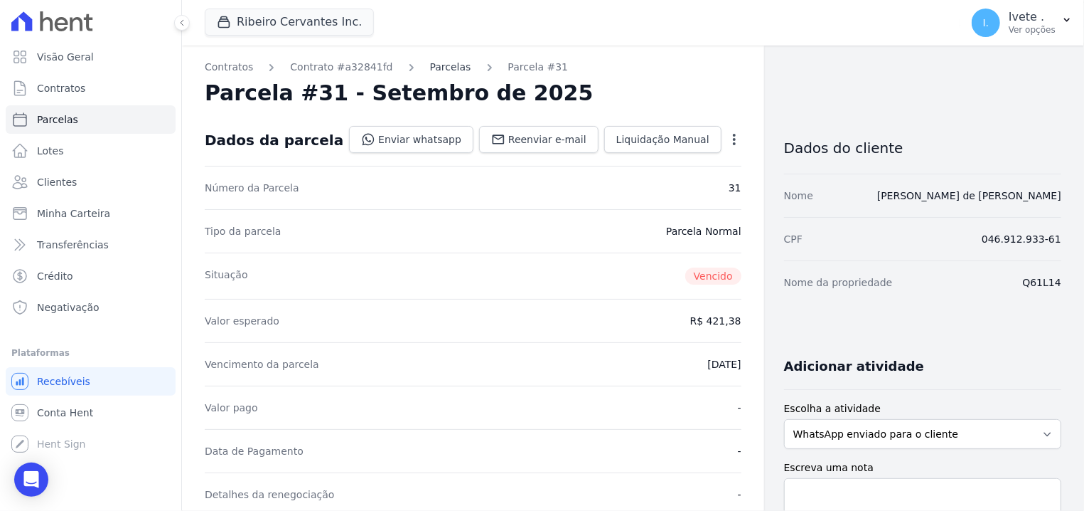
click at [430, 67] on link "Parcelas" at bounding box center [450, 67] width 41 height 15
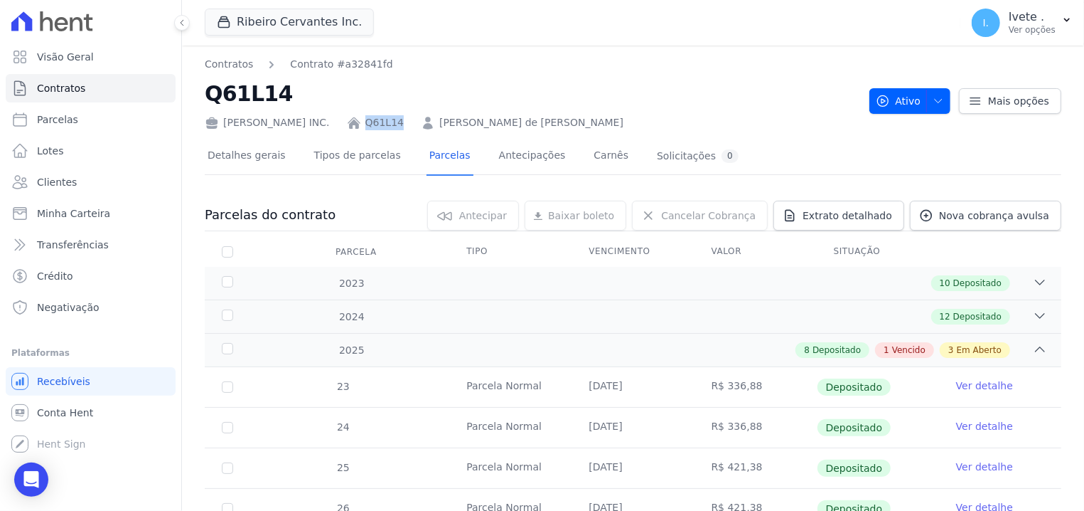
drag, startPoint x: 355, startPoint y: 121, endPoint x: 394, endPoint y: 121, distance: 39.1
click at [394, 121] on div "Ribeiro Cervantes INC. Q61L14 Patricia Lira de Sousa Santana" at bounding box center [531, 119] width 653 height 21
copy link "Q61L14"
click at [372, 121] on link "Q61L14" at bounding box center [384, 122] width 38 height 15
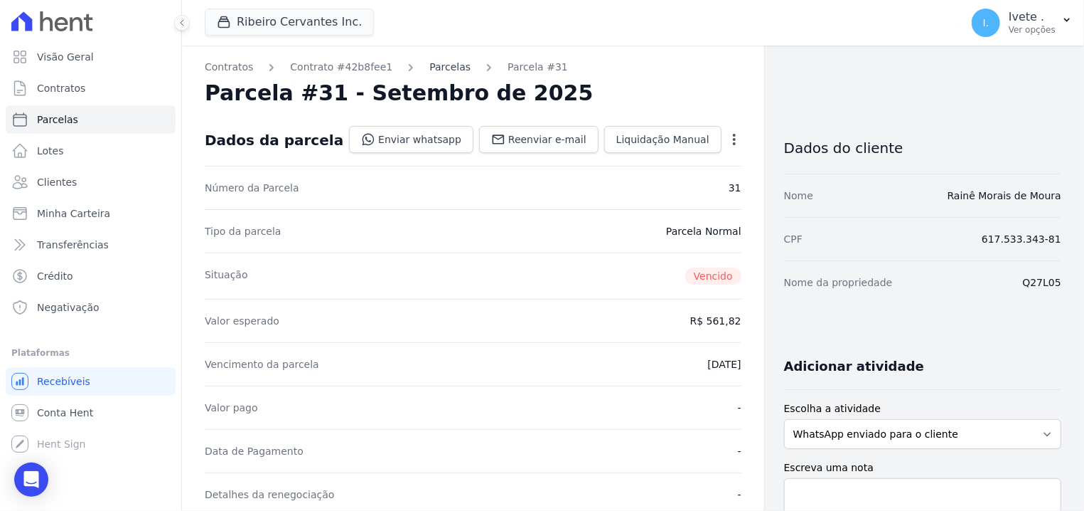
click at [429, 64] on link "Parcelas" at bounding box center [449, 67] width 41 height 15
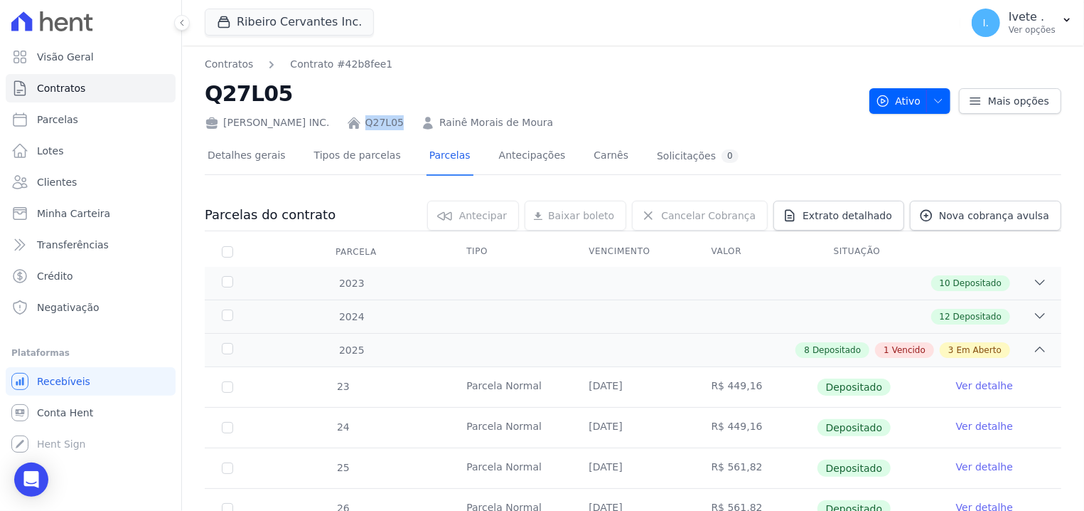
drag, startPoint x: 354, startPoint y: 114, endPoint x: 393, endPoint y: 117, distance: 39.3
click at [393, 117] on div "Ribeiro Cervantes INC. Q27L05 Rainê Morais de Moura" at bounding box center [531, 119] width 653 height 21
copy div "Q27L05"
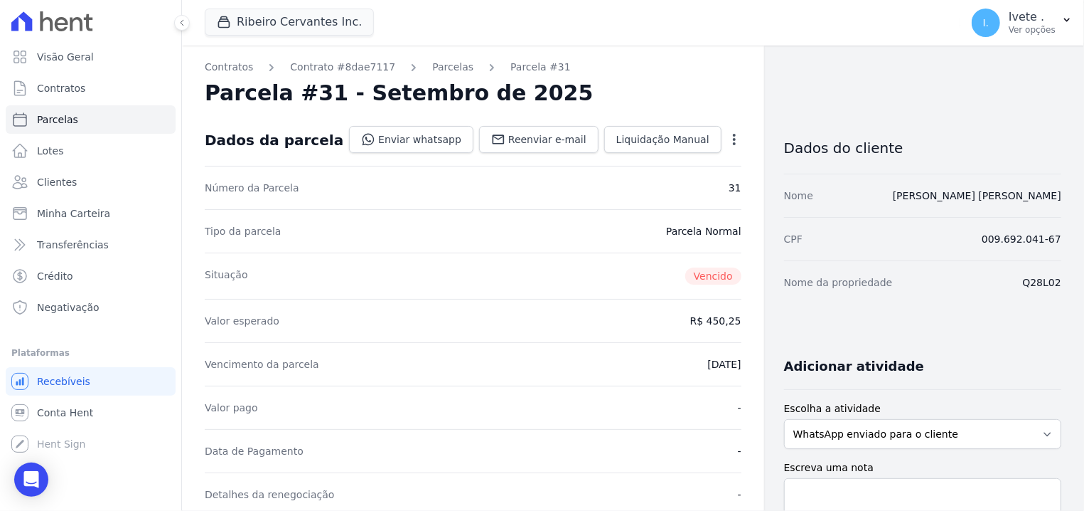
click at [432, 63] on link "Parcelas" at bounding box center [452, 67] width 41 height 15
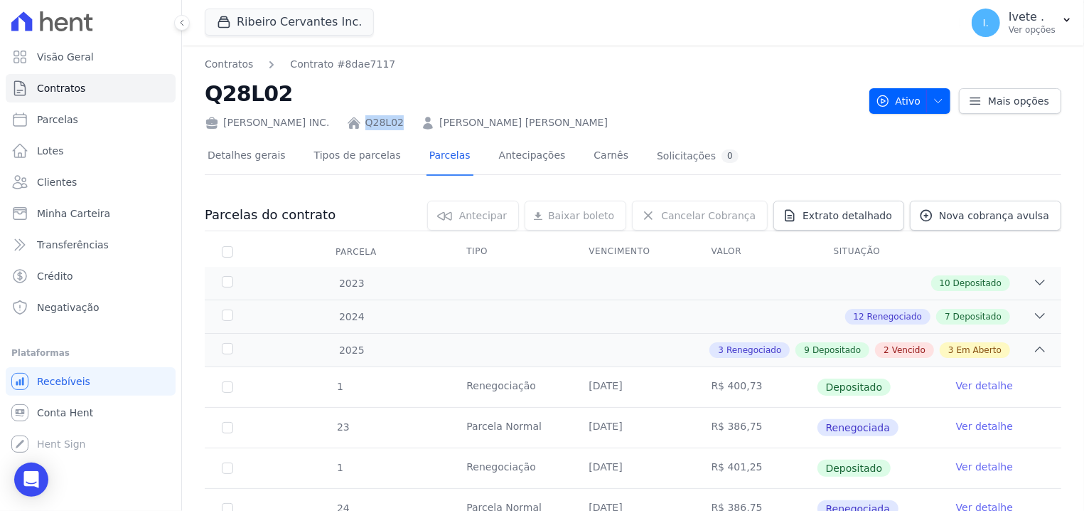
drag, startPoint x: 353, startPoint y: 117, endPoint x: 392, endPoint y: 122, distance: 39.4
click at [392, 122] on div "[PERSON_NAME] INC. Q28L02 [PERSON_NAME] [PERSON_NAME]" at bounding box center [531, 119] width 653 height 21
copy div "Q28L02"
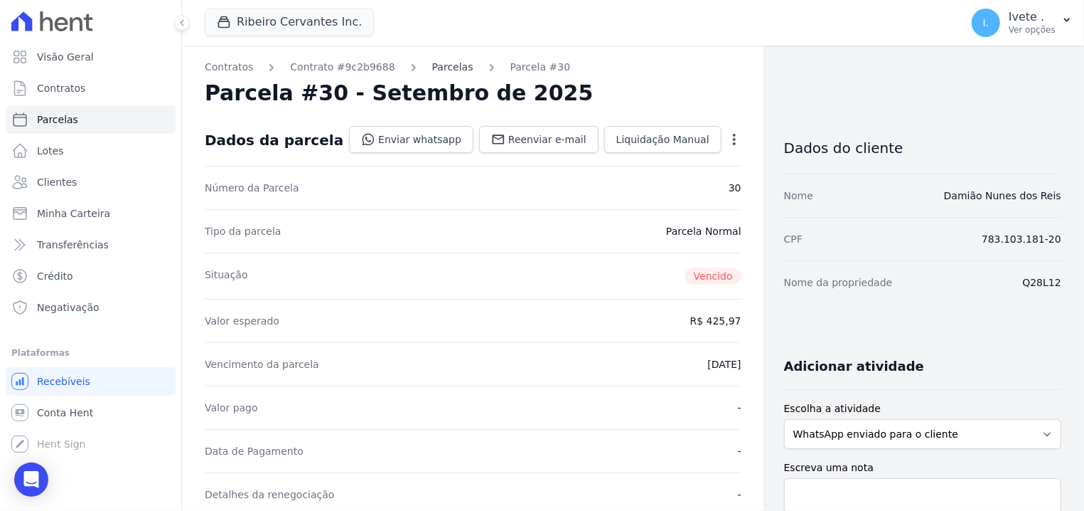
click at [432, 66] on link "Parcelas" at bounding box center [452, 67] width 41 height 15
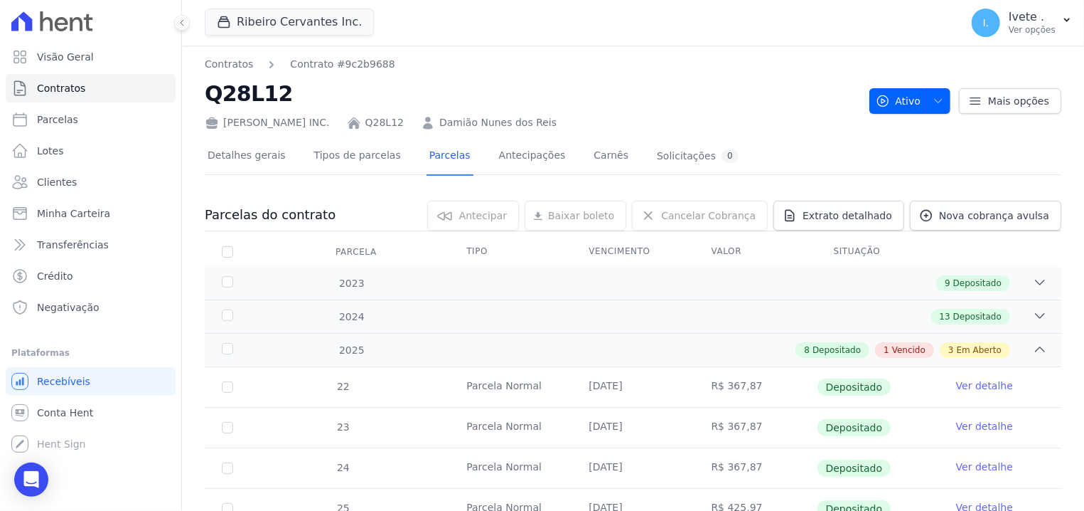
drag, startPoint x: 358, startPoint y: 115, endPoint x: 416, endPoint y: 132, distance: 60.6
click at [385, 116] on link "Q28L12" at bounding box center [384, 122] width 38 height 15
drag, startPoint x: 358, startPoint y: 111, endPoint x: 404, endPoint y: 115, distance: 46.4
click at [404, 115] on div "Ribeiro Cervantes INC. Q28L12 Damião Nunes dos Reis" at bounding box center [531, 119] width 653 height 21
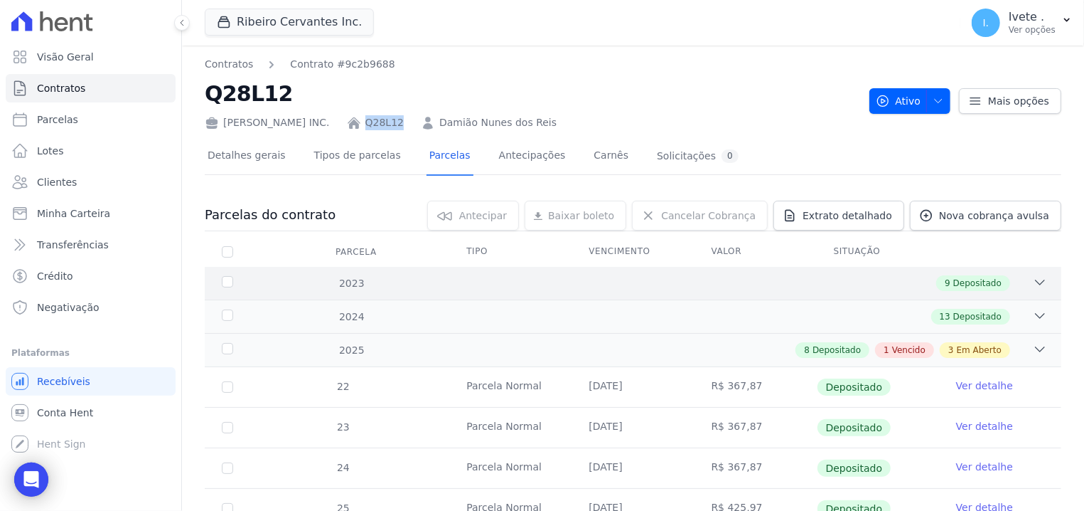
copy div "Q28L12"
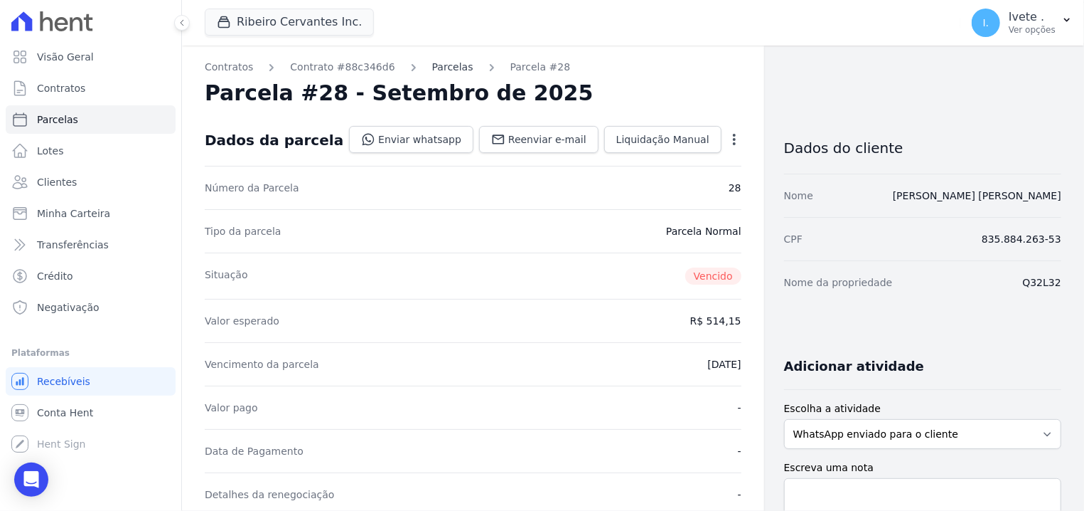
click at [432, 69] on link "Parcelas" at bounding box center [452, 67] width 41 height 15
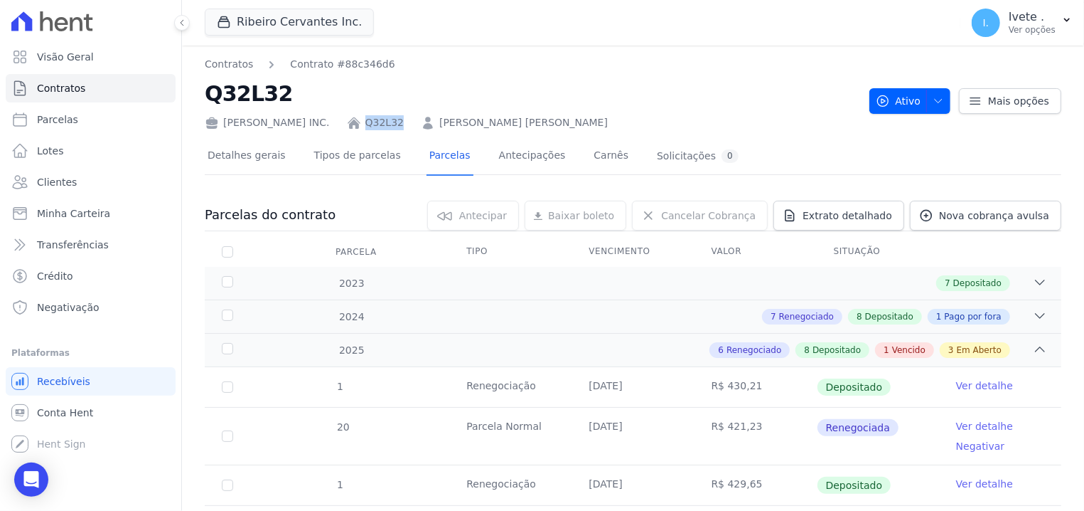
drag, startPoint x: 353, startPoint y: 117, endPoint x: 396, endPoint y: 125, distance: 44.2
click at [396, 125] on div "[PERSON_NAME] INC. Q32L32 [PERSON_NAME] [PERSON_NAME]" at bounding box center [531, 119] width 653 height 21
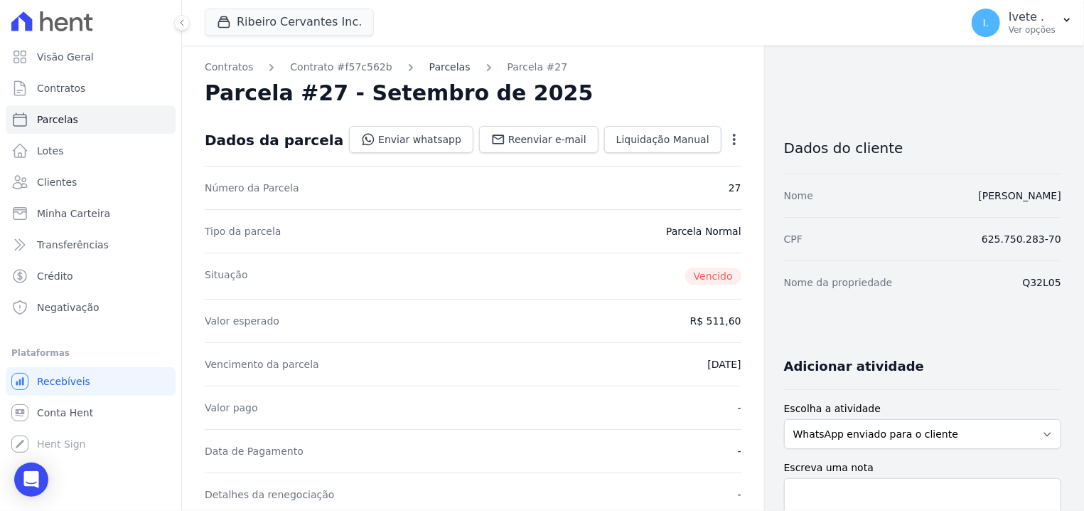
click at [429, 65] on link "Parcelas" at bounding box center [449, 67] width 41 height 15
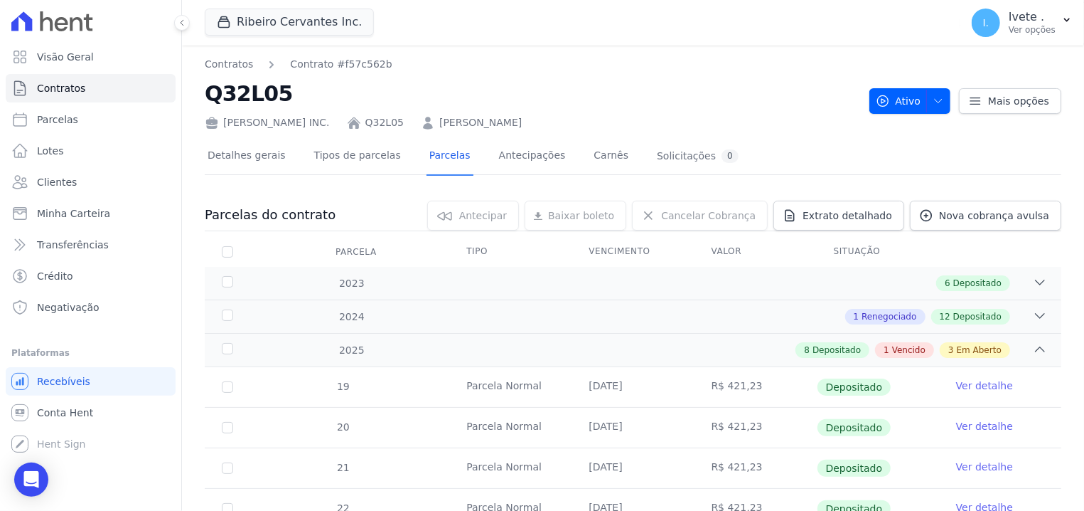
drag, startPoint x: 356, startPoint y: 117, endPoint x: 395, endPoint y: 124, distance: 39.9
click at [388, 121] on link "Q32L05" at bounding box center [384, 122] width 38 height 15
drag, startPoint x: 355, startPoint y: 114, endPoint x: 388, endPoint y: 119, distance: 33.1
click at [388, 119] on div "Ribeiro Cervantes INC. Q32L05 Antonio Barbosa Filho" at bounding box center [531, 119] width 653 height 21
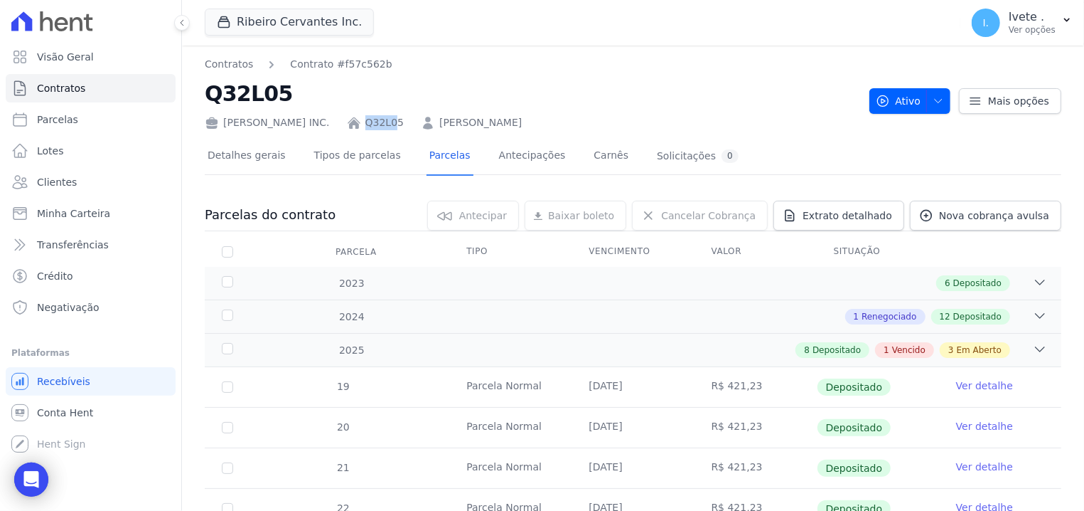
drag, startPoint x: 383, startPoint y: 111, endPoint x: 360, endPoint y: 109, distance: 22.1
click at [360, 109] on div "Contratos Contrato #f57c562b Q32L05 Ribeiro Cervantes INC. Q32L05 Antonio Barbo…" at bounding box center [531, 93] width 653 height 73
click at [358, 102] on h2 "Q32L05" at bounding box center [531, 94] width 653 height 32
drag, startPoint x: 358, startPoint y: 109, endPoint x: 390, endPoint y: 114, distance: 33.1
click at [390, 114] on div "Ribeiro Cervantes INC. Q32L05 Antonio Barbosa Filho" at bounding box center [531, 119] width 653 height 21
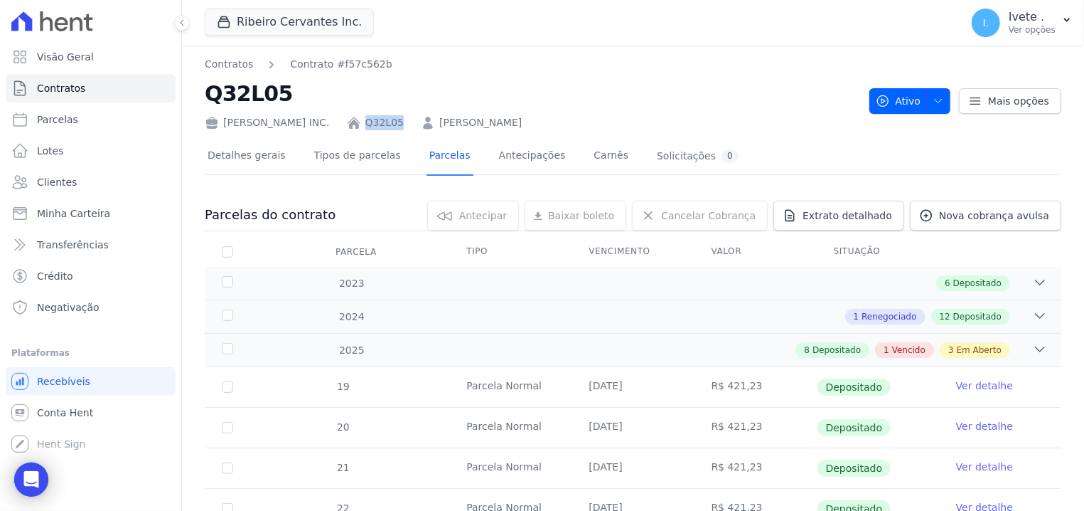
copy link "Q32L05"
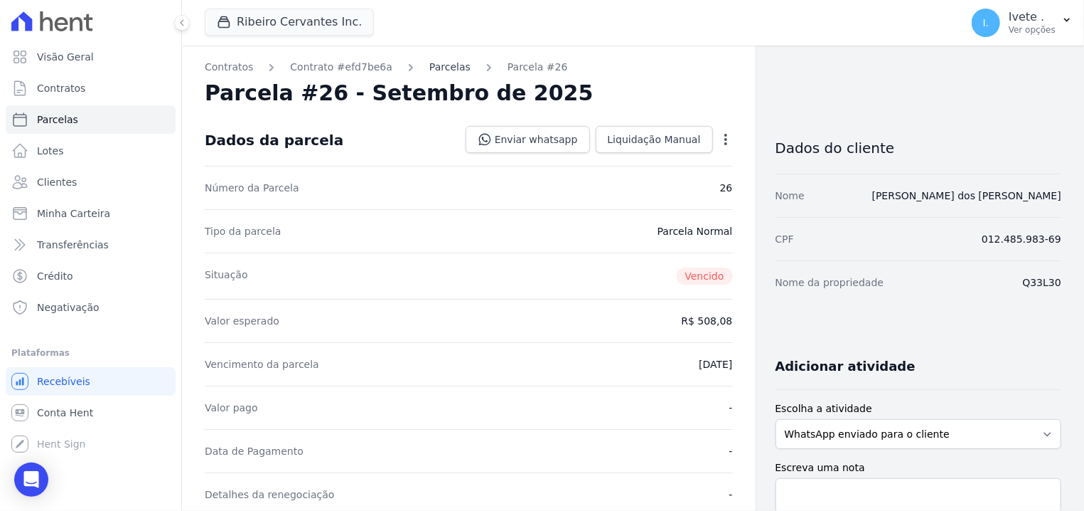
click at [429, 64] on link "Parcelas" at bounding box center [449, 67] width 41 height 15
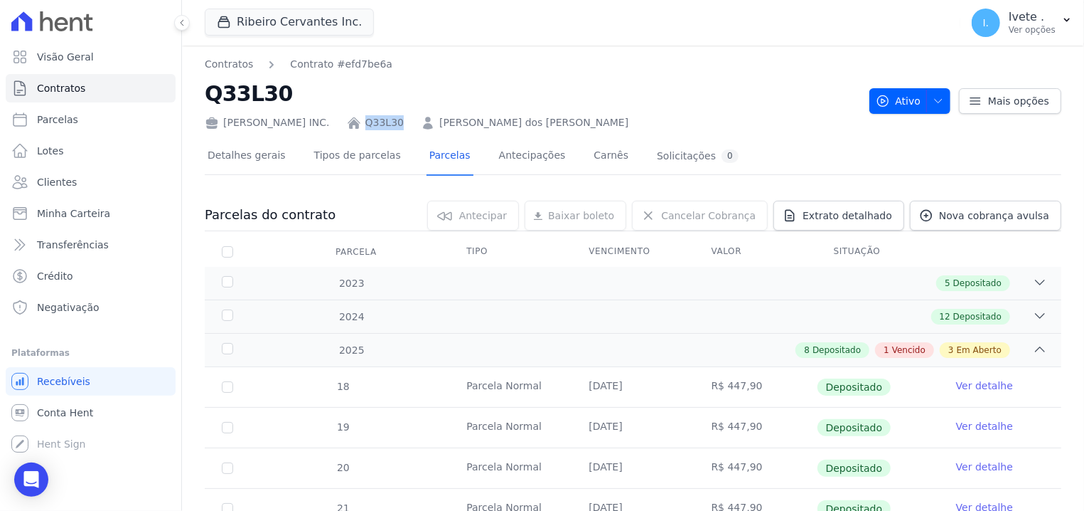
drag, startPoint x: 359, startPoint y: 108, endPoint x: 407, endPoint y: 119, distance: 49.0
click at [407, 109] on h2 "Q33L30" at bounding box center [531, 94] width 653 height 32
click at [383, 92] on h2 "Q33L30" at bounding box center [531, 94] width 653 height 32
drag, startPoint x: 358, startPoint y: 109, endPoint x: 396, endPoint y: 118, distance: 39.3
click at [396, 118] on div "[PERSON_NAME] INC. Q33L30 [PERSON_NAME] dos [PERSON_NAME]" at bounding box center [531, 119] width 653 height 21
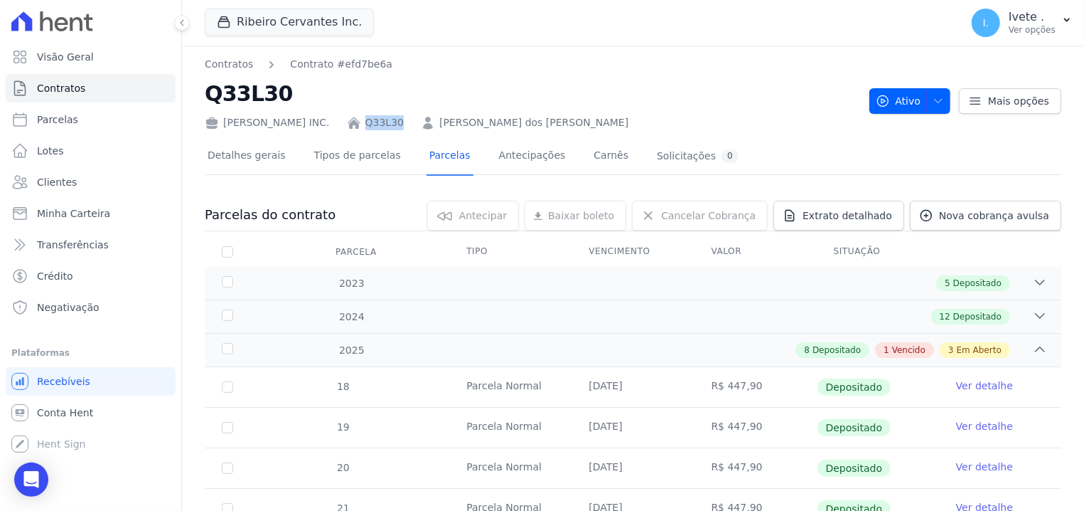
copy link "Q33L30"
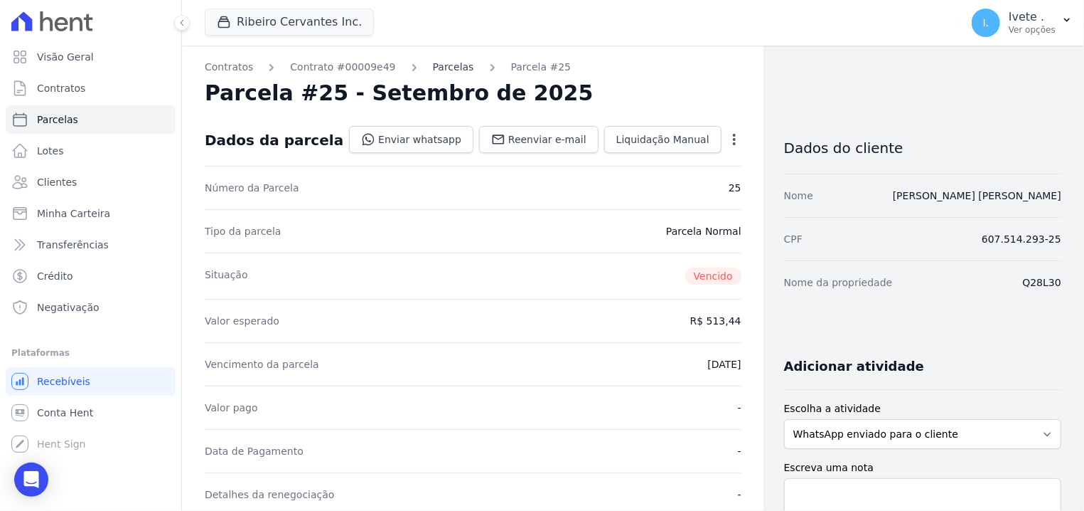
click at [433, 63] on link "Parcelas" at bounding box center [453, 67] width 41 height 15
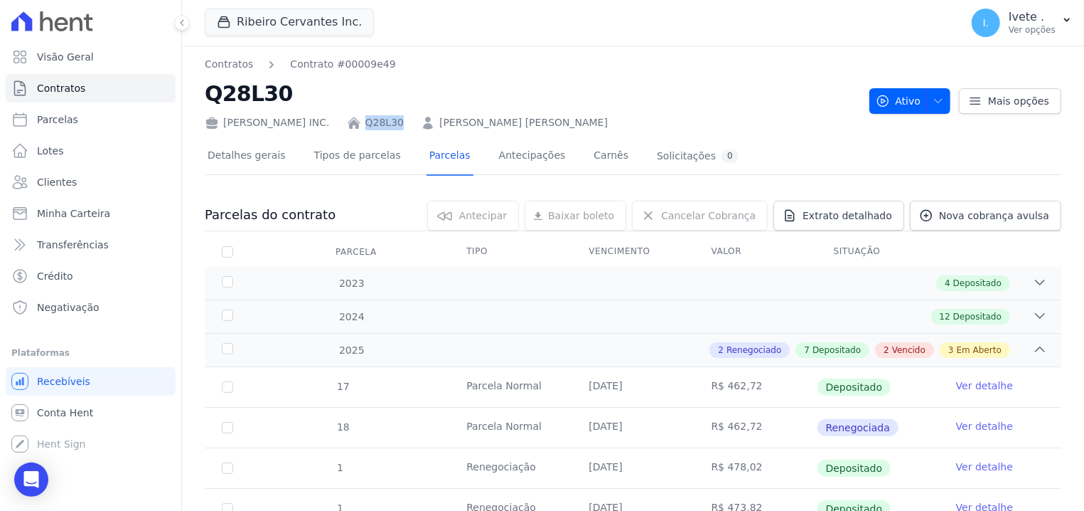
drag, startPoint x: 359, startPoint y: 114, endPoint x: 401, endPoint y: 117, distance: 42.0
click at [401, 117] on div "Ribeiro Cervantes INC. Q28L30 Carlos Santos de Assunção" at bounding box center [531, 119] width 653 height 21
copy div "Q28L30"
